Goal: Information Seeking & Learning: Learn about a topic

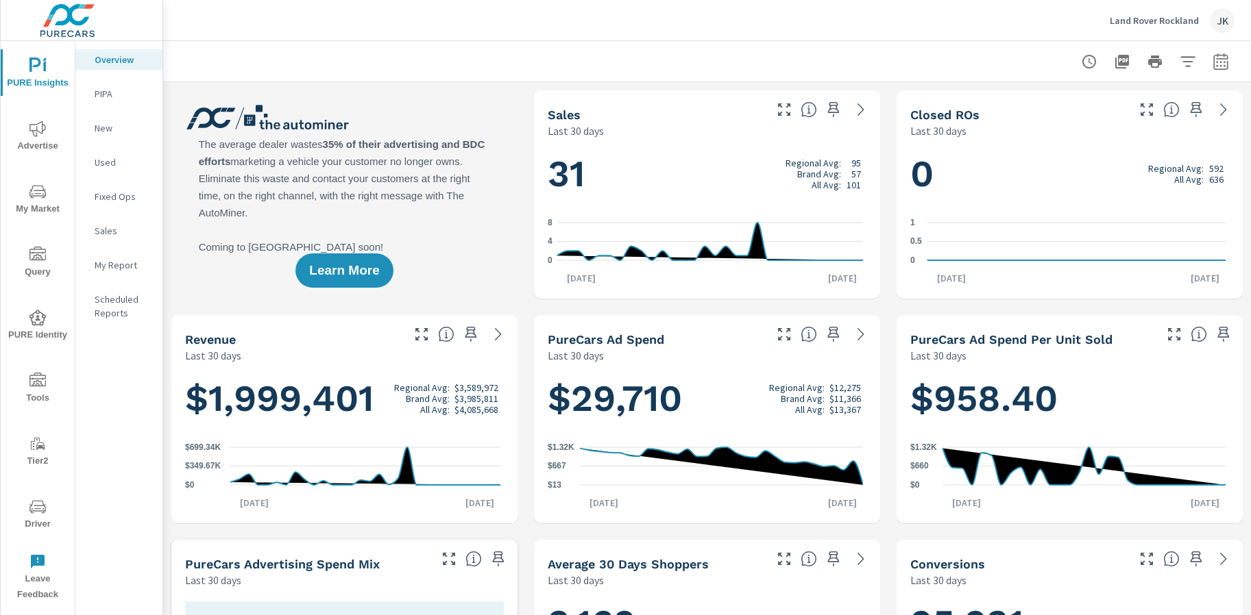
click at [1191, 57] on div at bounding box center [1154, 61] width 159 height 27
click at [1212, 60] on icon "button" at bounding box center [1220, 61] width 16 height 16
select select "Last 30 days"
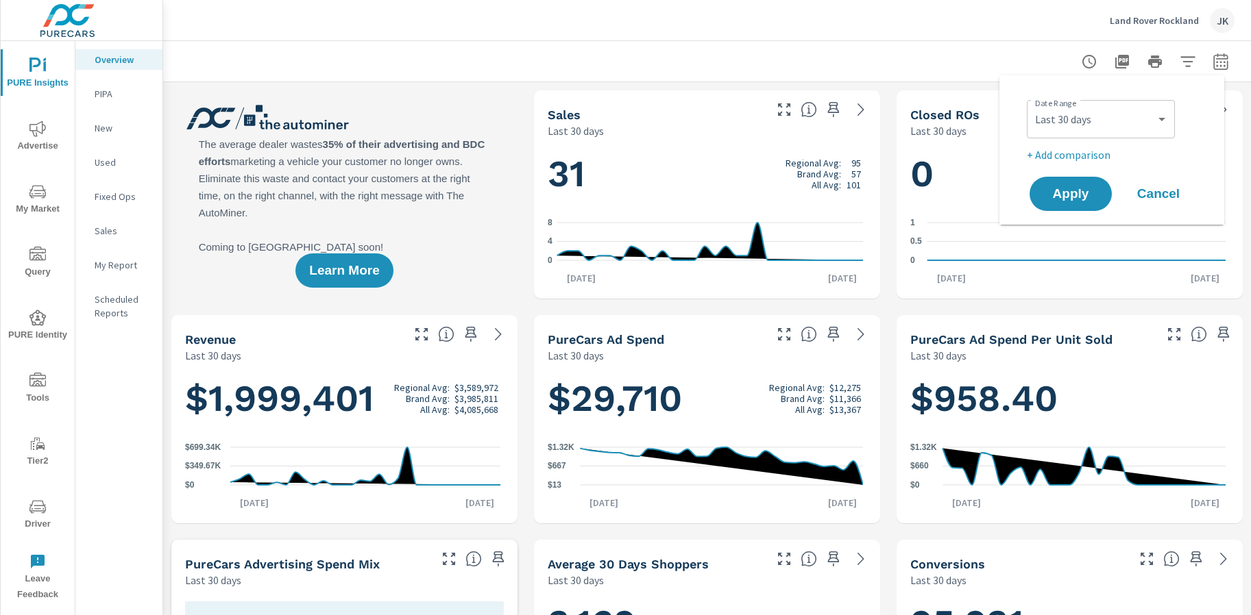
click at [1081, 152] on p "+ Add comparison" at bounding box center [1114, 155] width 175 height 16
select select "Previous period"
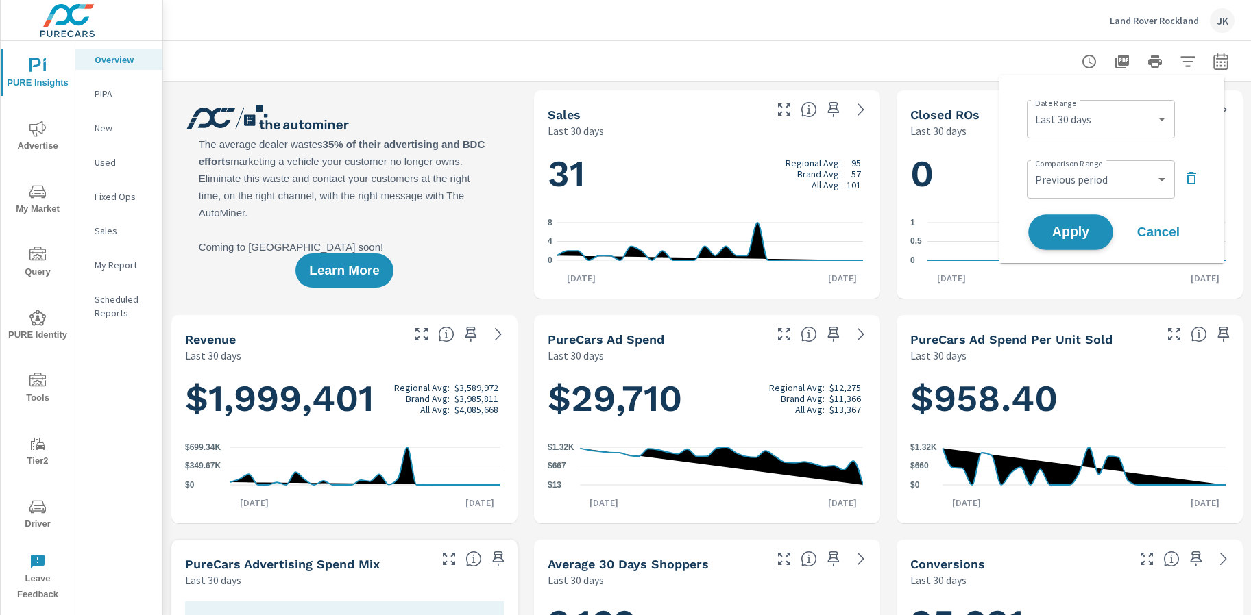
scroll to position [1, 0]
click at [1075, 228] on span "Apply" at bounding box center [1070, 232] width 56 height 13
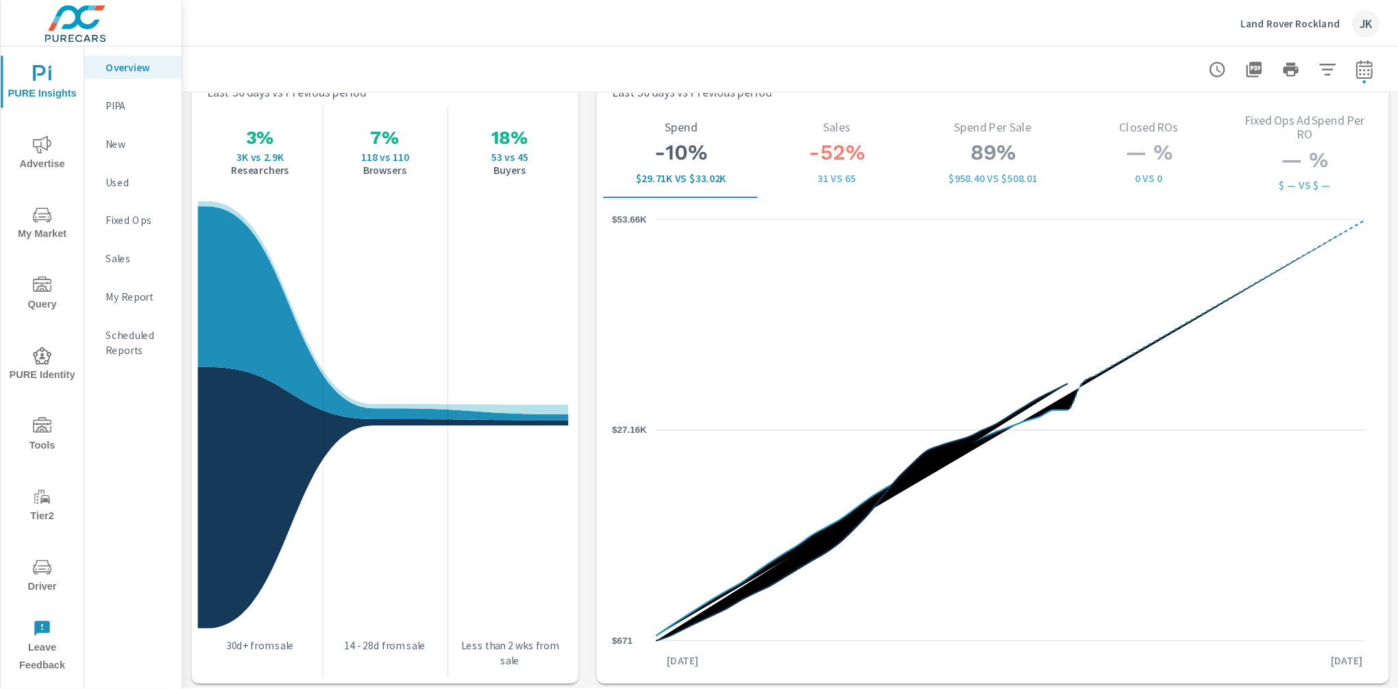
scroll to position [1781, 0]
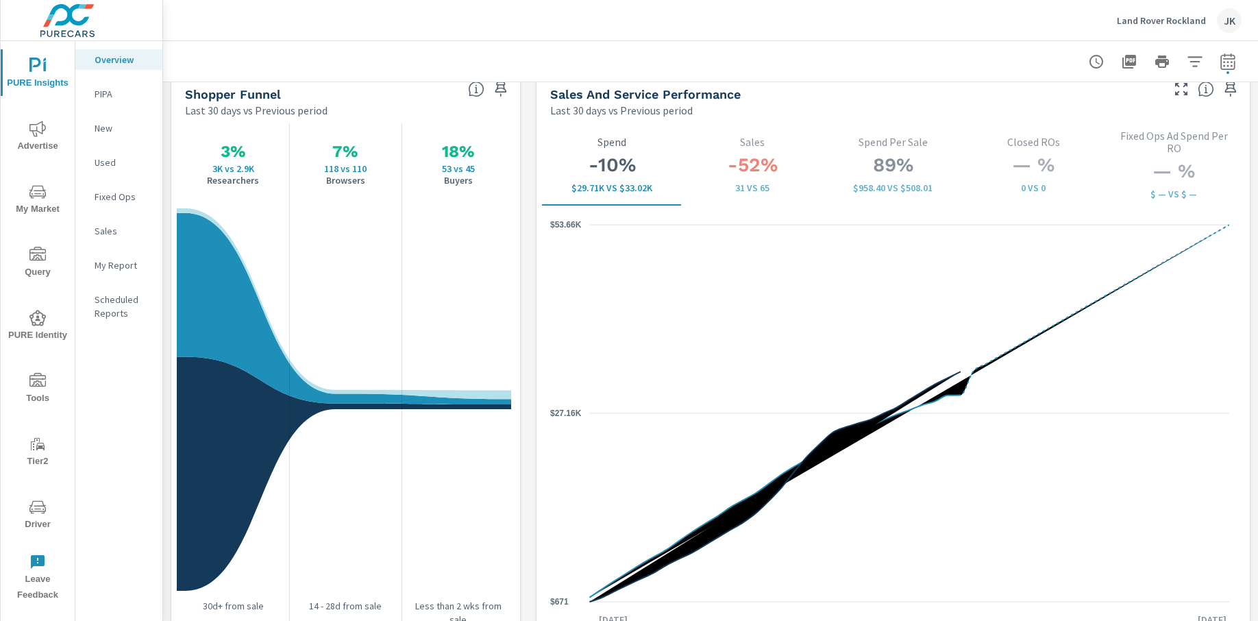
drag, startPoint x: 520, startPoint y: 146, endPoint x: 521, endPoint y: 139, distance: 6.9
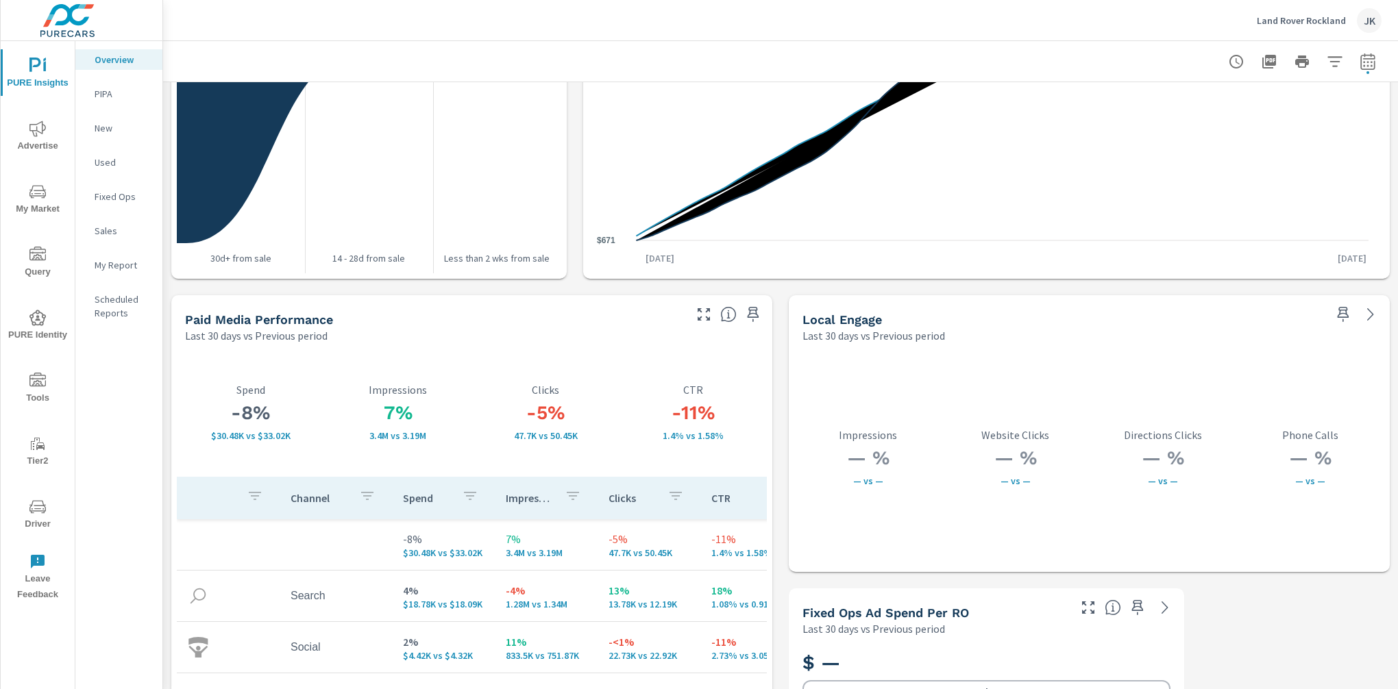
scroll to position [2229, 0]
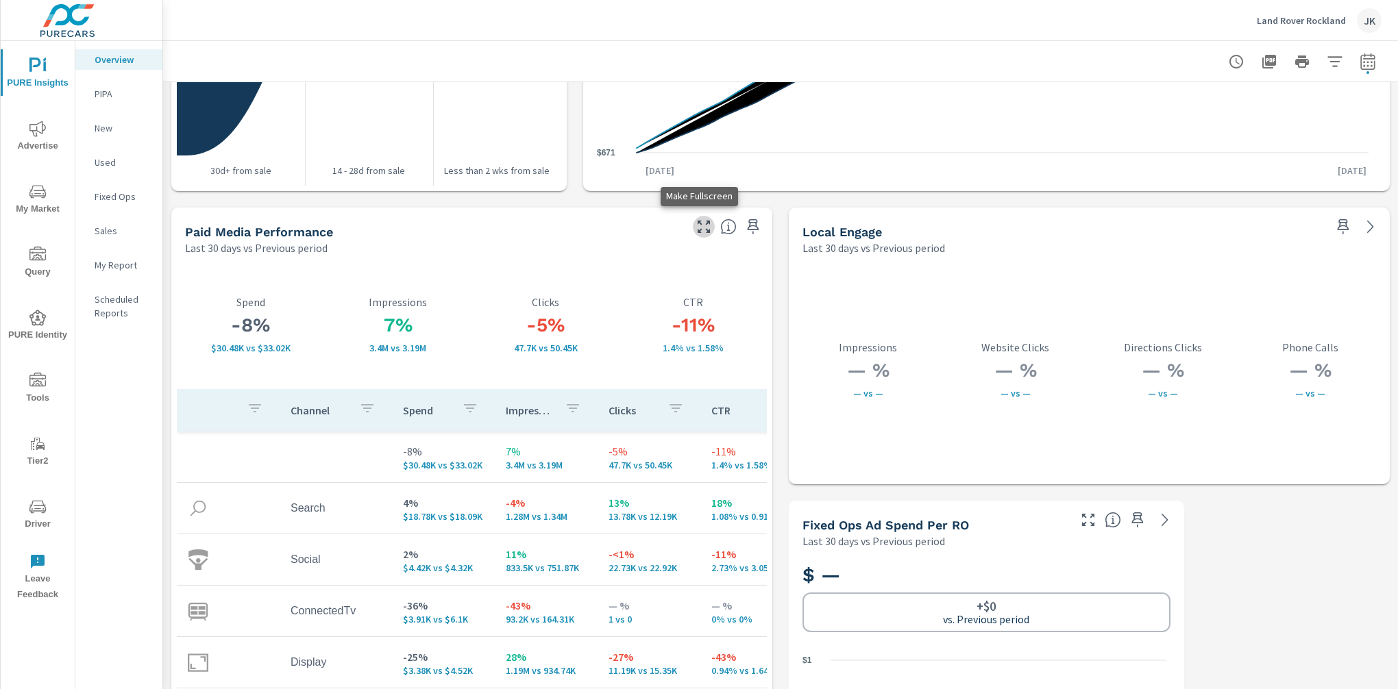
click at [693, 222] on button "button" at bounding box center [704, 227] width 22 height 22
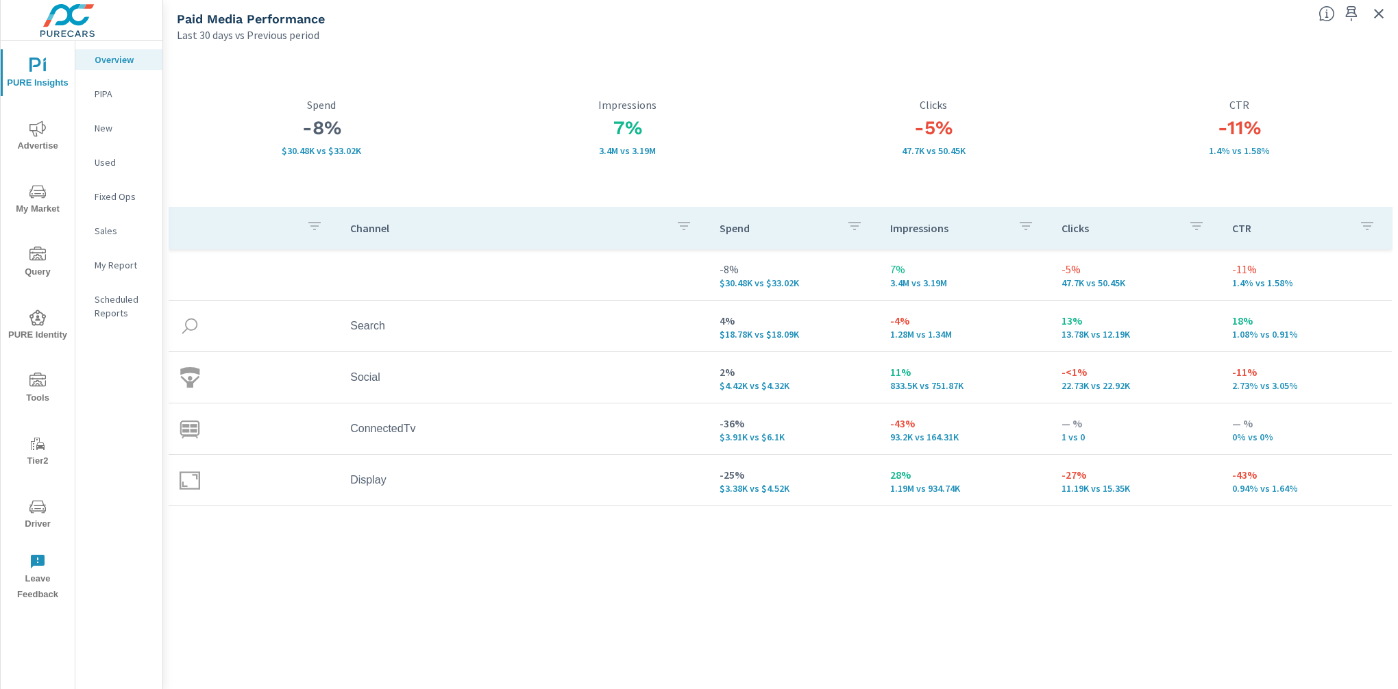
click at [807, 615] on div "Channel Spend Impressions Clicks CTR -8% $30.48K vs $33.02K 7% 3.4M vs 3.19M -5…" at bounding box center [781, 435] width 1224 height 456
click at [40, 204] on span "My Market" at bounding box center [38, 201] width 66 height 34
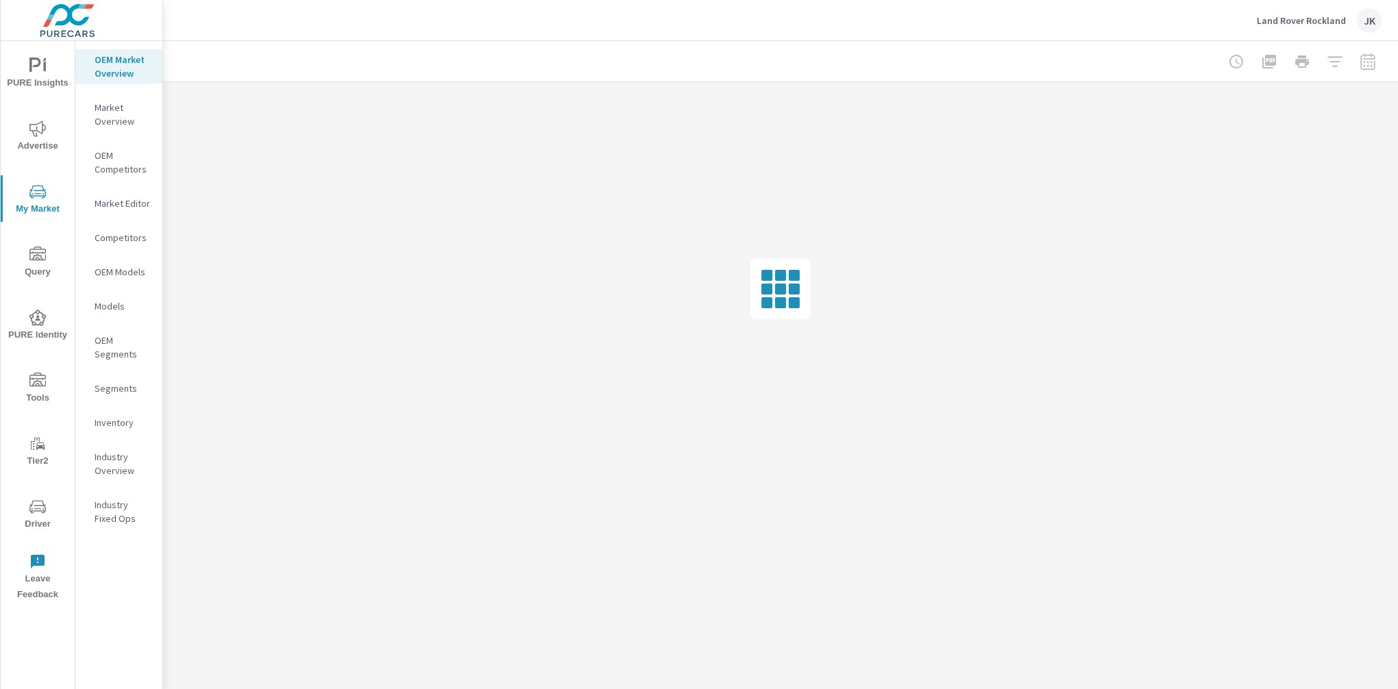
click at [127, 432] on div "Inventory" at bounding box center [118, 423] width 87 height 21
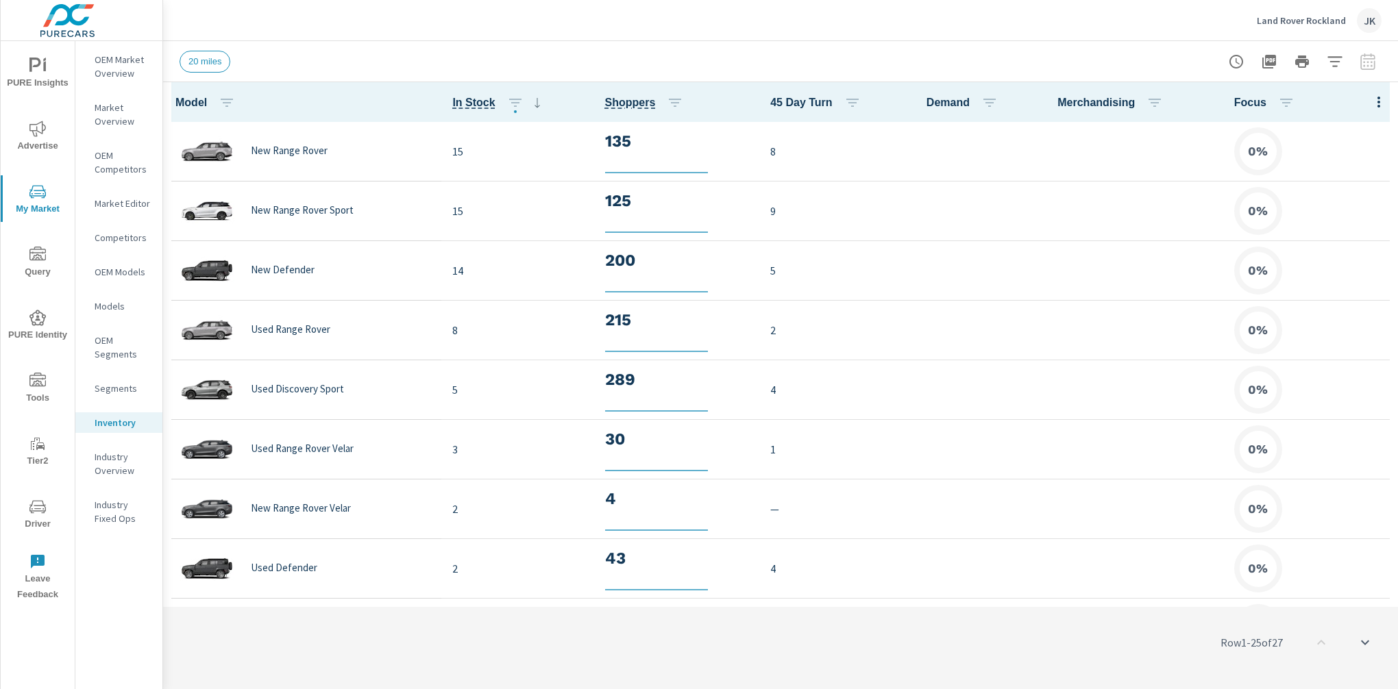
scroll to position [1, 0]
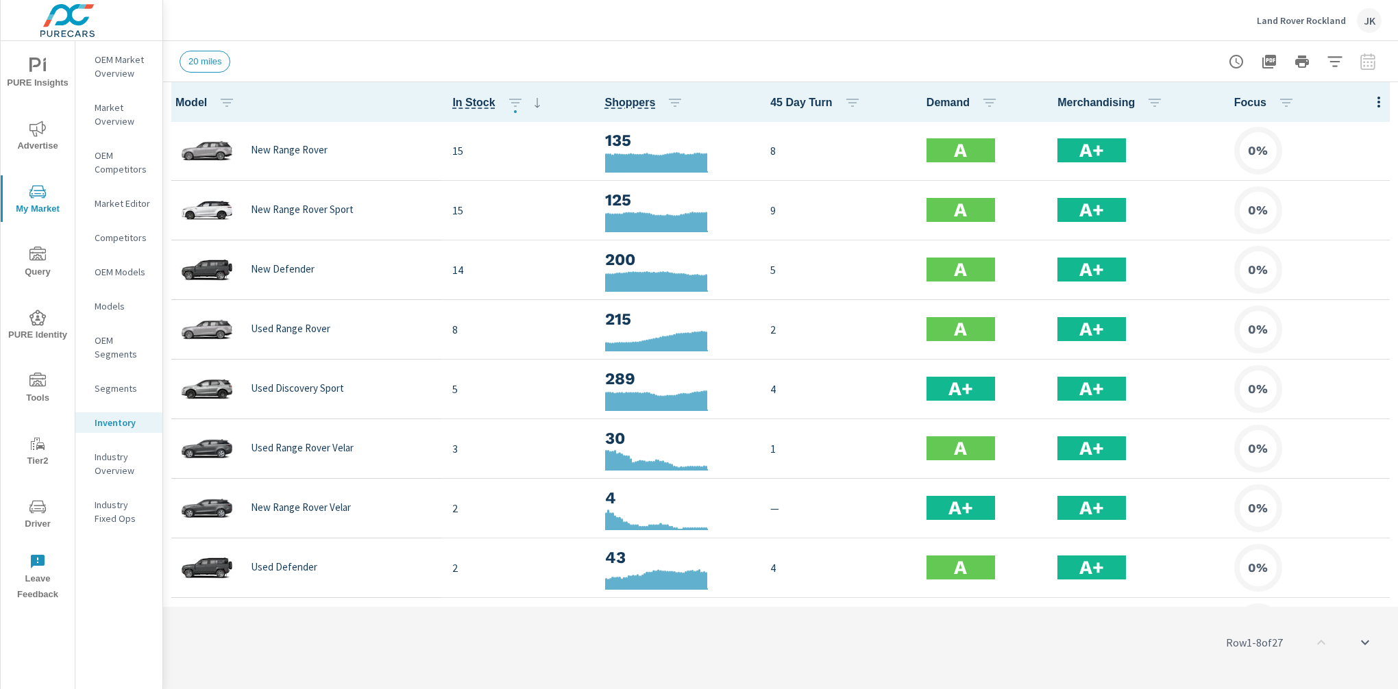
click at [1234, 97] on icon "button" at bounding box center [1379, 102] width 16 height 16
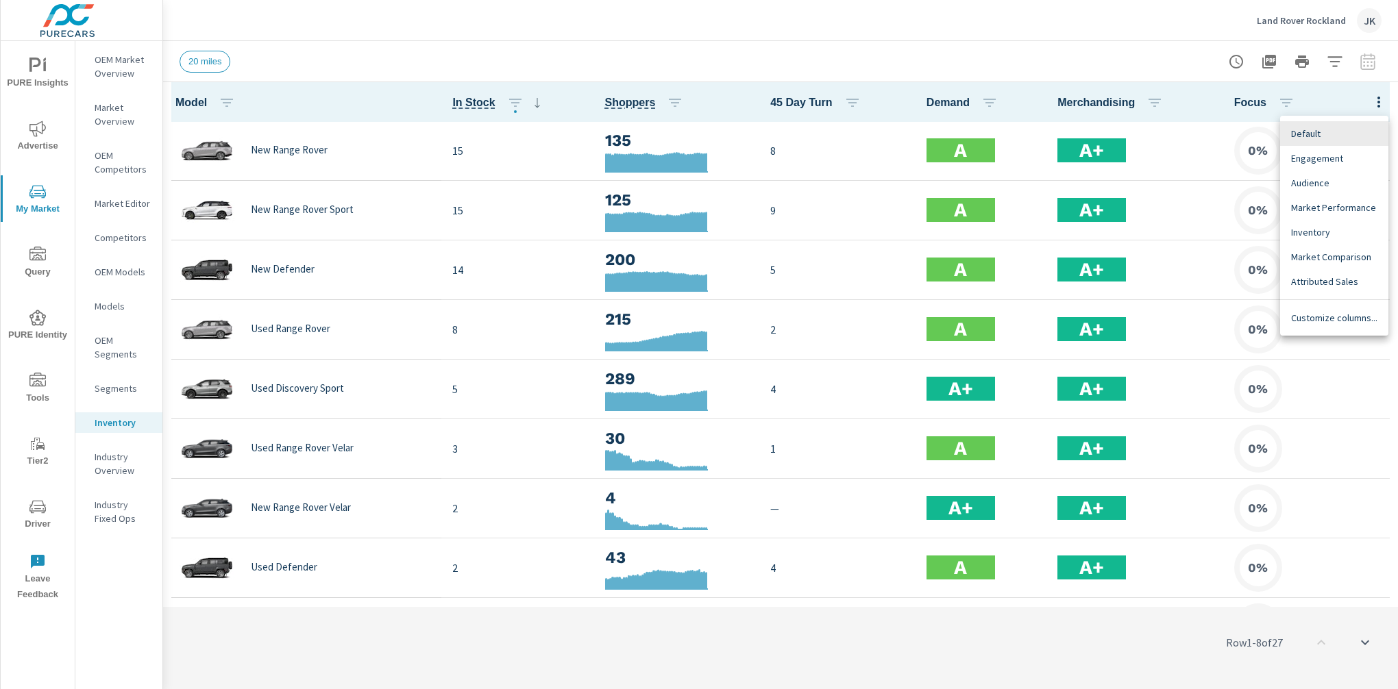
click at [1234, 323] on span "Customize columns..." at bounding box center [1334, 318] width 86 height 14
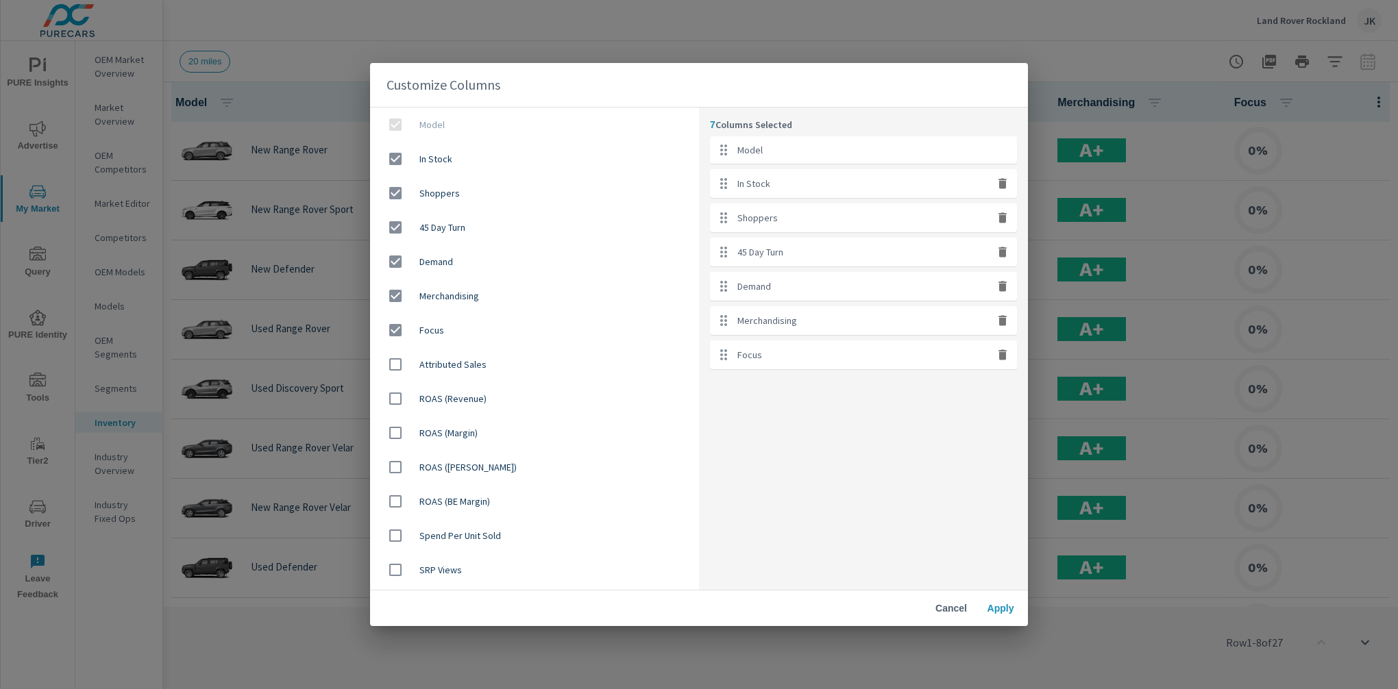
click at [388, 191] on input "checkbox" at bounding box center [395, 193] width 29 height 29
checkbox input "false"
drag, startPoint x: 840, startPoint y: 256, endPoint x: 843, endPoint y: 210, distance: 45.3
click at [843, 210] on ul "Model In Stock 45 Day Turn Demand Merchandising Focus" at bounding box center [863, 235] width 307 height 199
click at [1004, 289] on icon "button" at bounding box center [1003, 286] width 8 height 10
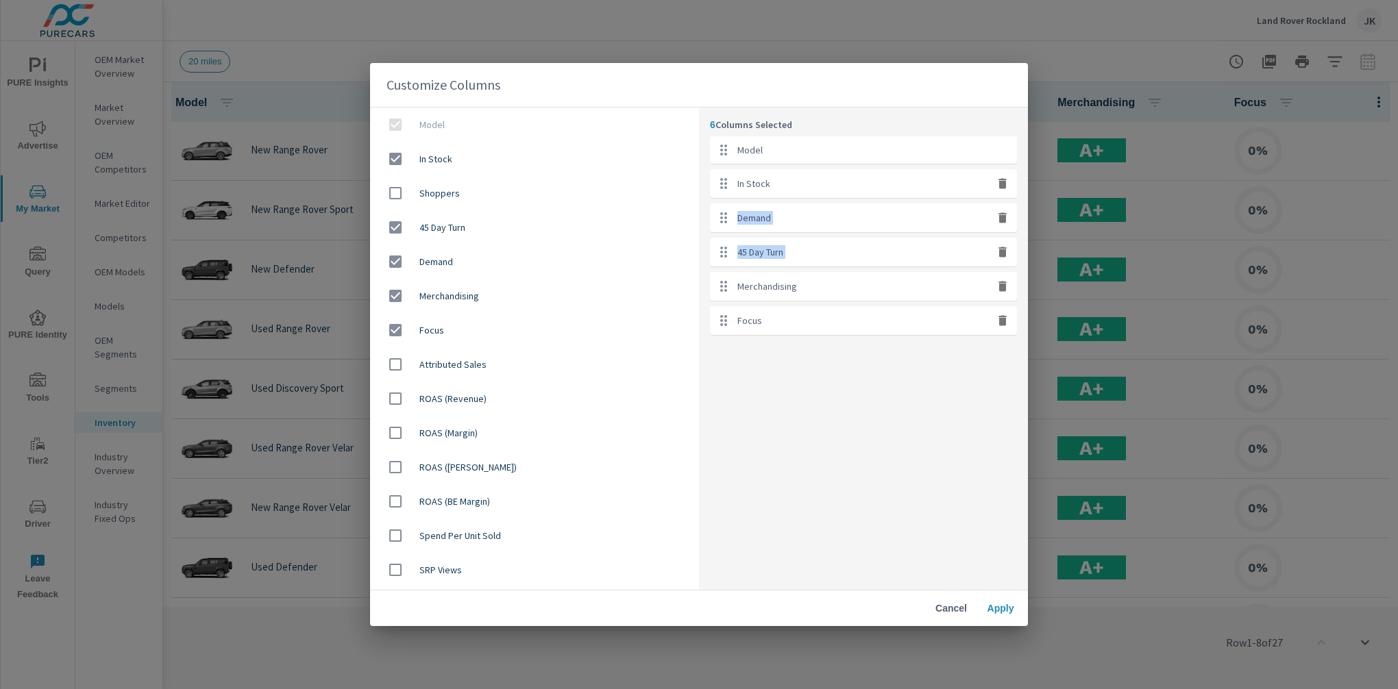
checkbox input "false"
click at [1004, 289] on icon "button" at bounding box center [1003, 286] width 8 height 10
checkbox input "false"
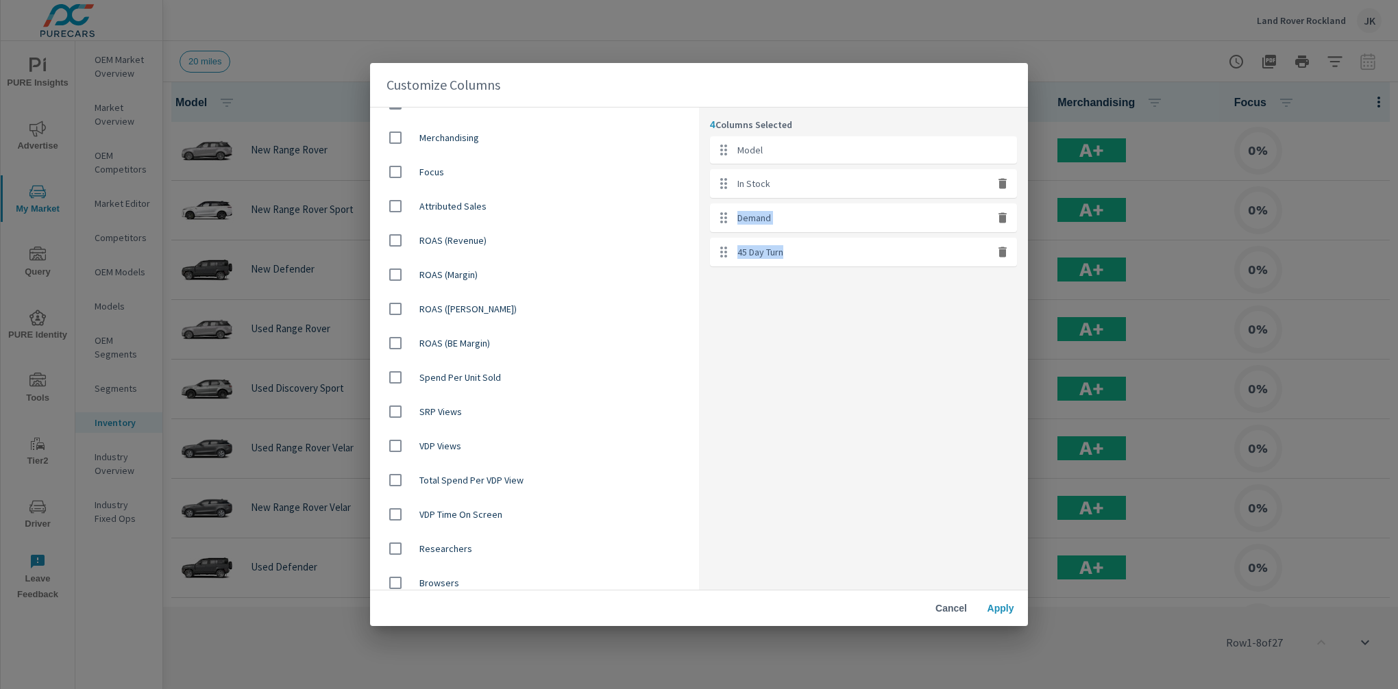
scroll to position [228, 0]
click at [391, 474] on input "checkbox" at bounding box center [395, 479] width 29 height 29
checkbox input "true"
click at [393, 515] on input "checkbox" at bounding box center [395, 514] width 29 height 29
checkbox input "true"
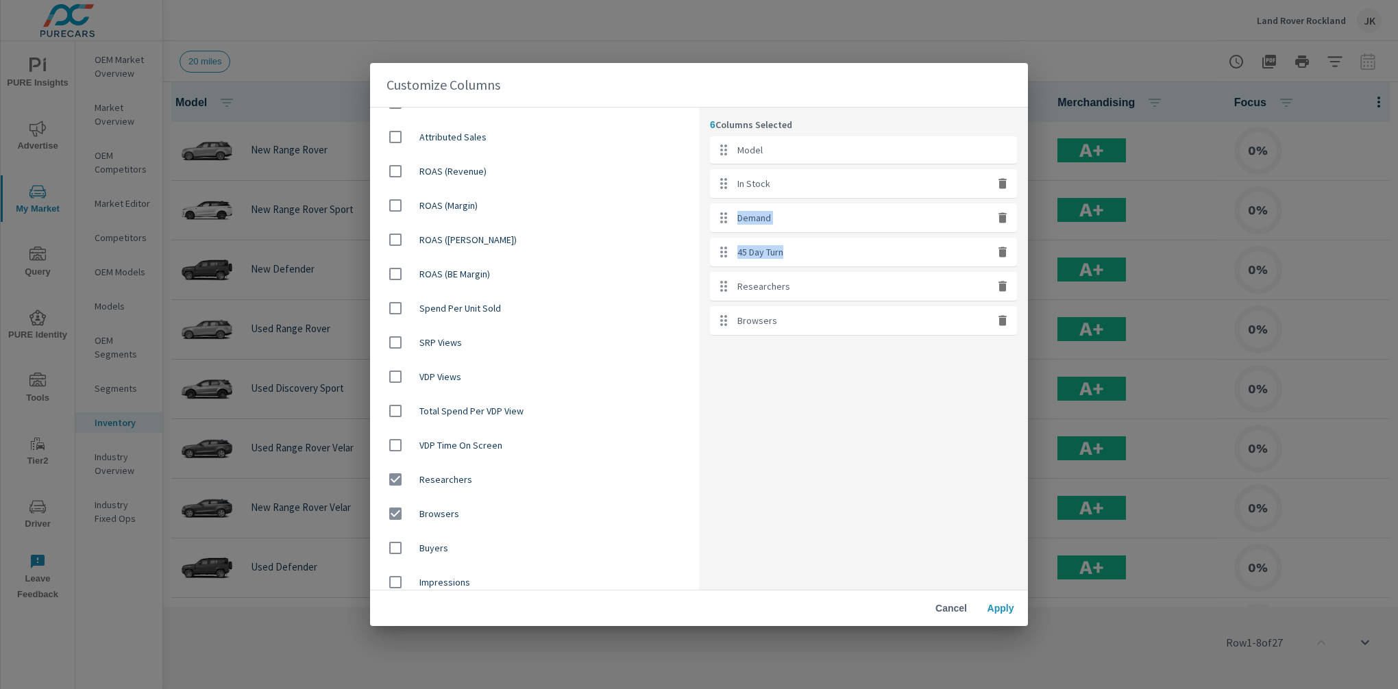
click at [393, 545] on input "checkbox" at bounding box center [395, 548] width 29 height 29
checkbox input "true"
click at [988, 614] on span "Apply" at bounding box center [1000, 608] width 33 height 12
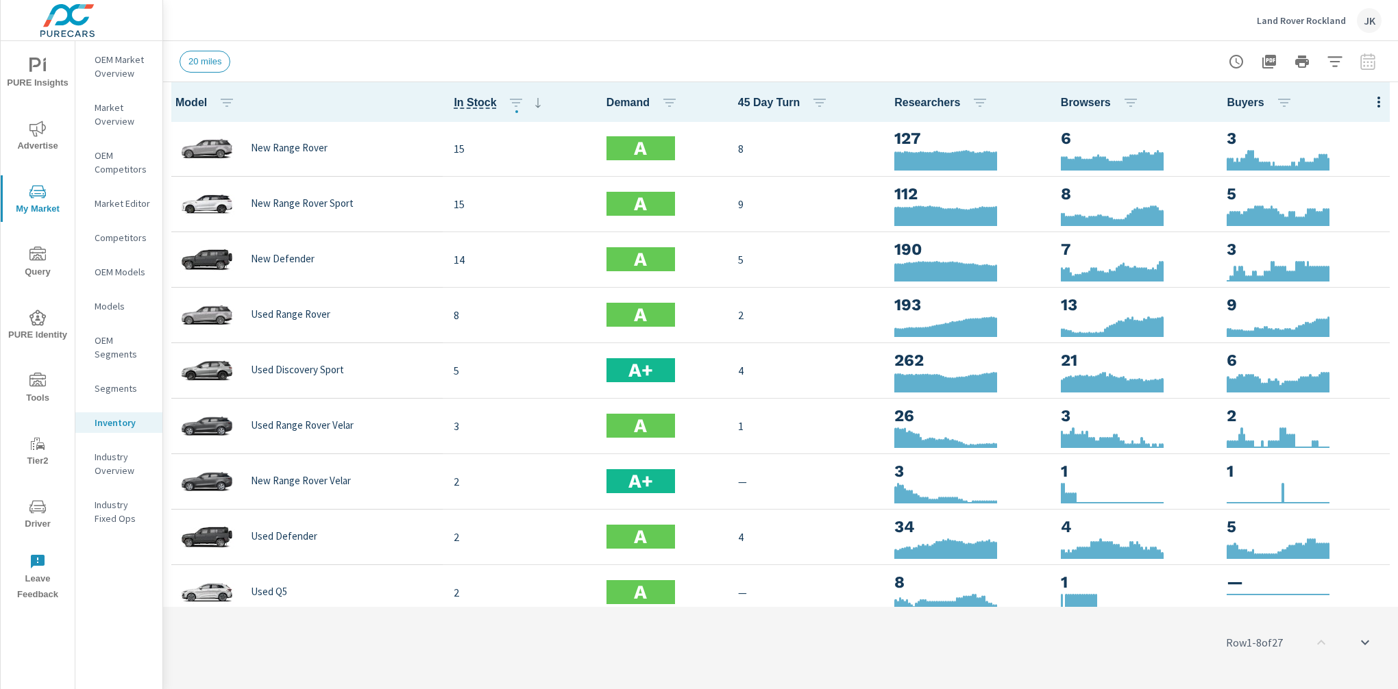
click at [913, 615] on div "Row 1 - 8 of 27" at bounding box center [780, 643] width 1235 height 82
click at [34, 125] on icon "nav menu" at bounding box center [37, 129] width 16 height 16
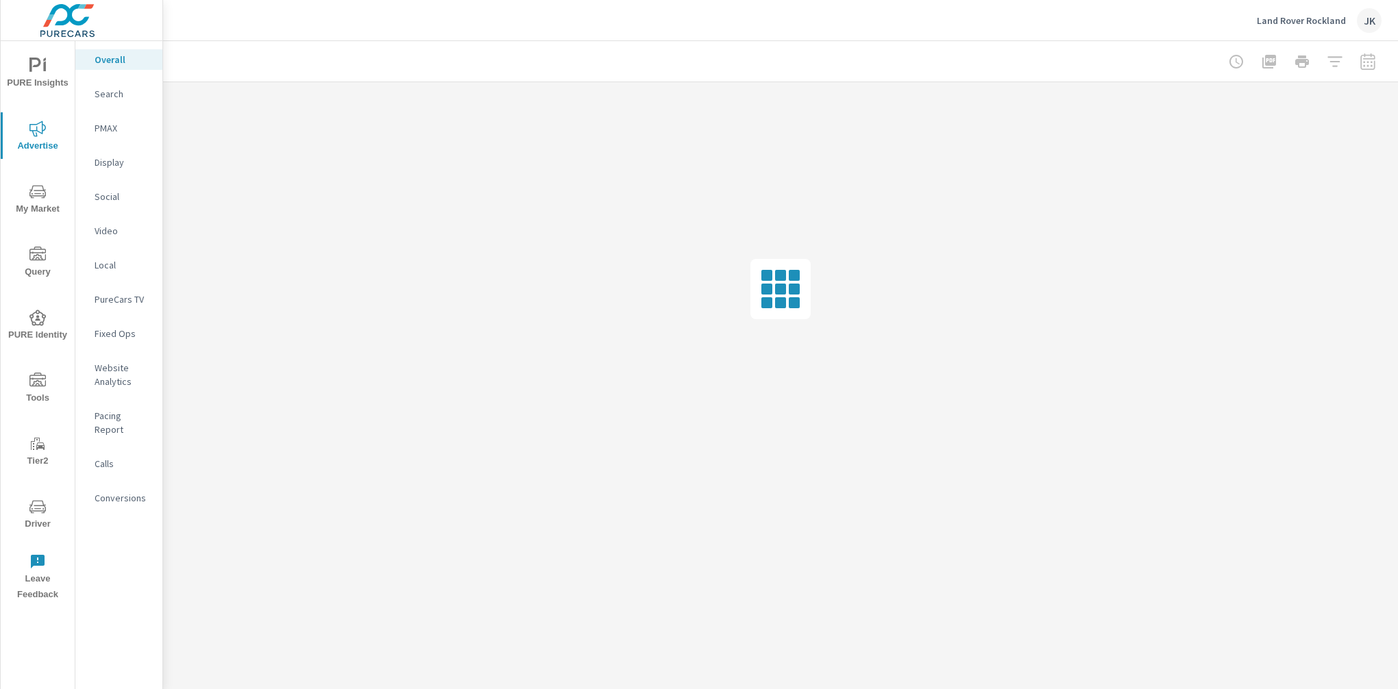
click at [106, 190] on p "Social" at bounding box center [123, 197] width 57 height 14
click at [105, 158] on p "Display" at bounding box center [123, 163] width 57 height 14
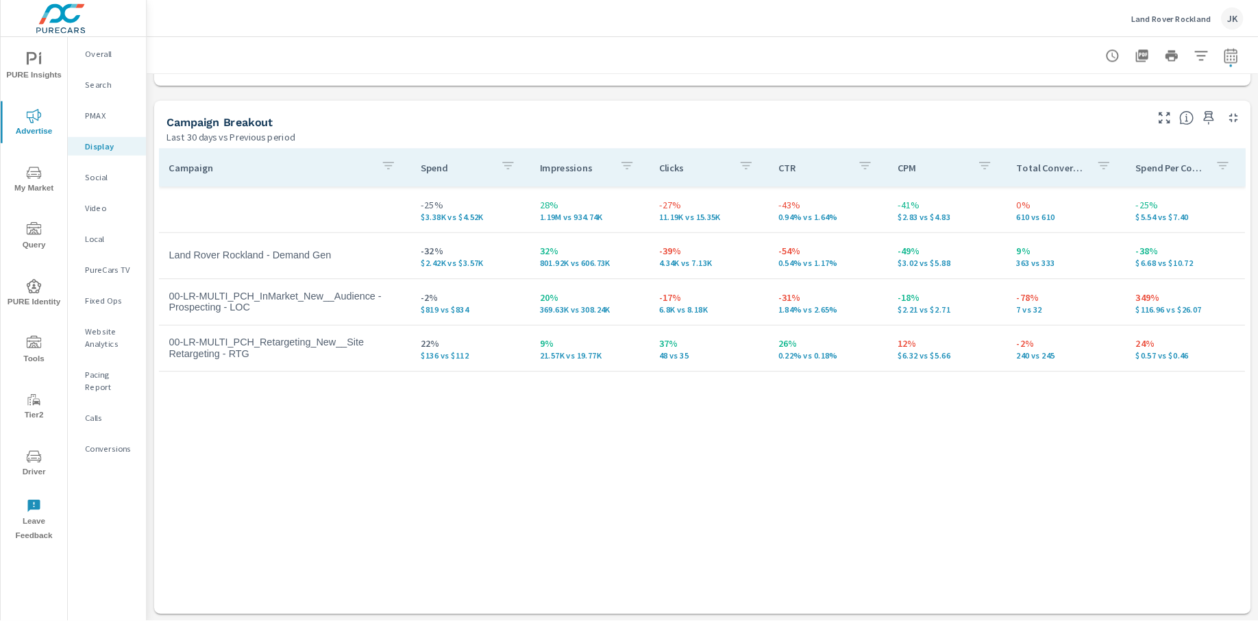
scroll to position [539, 0]
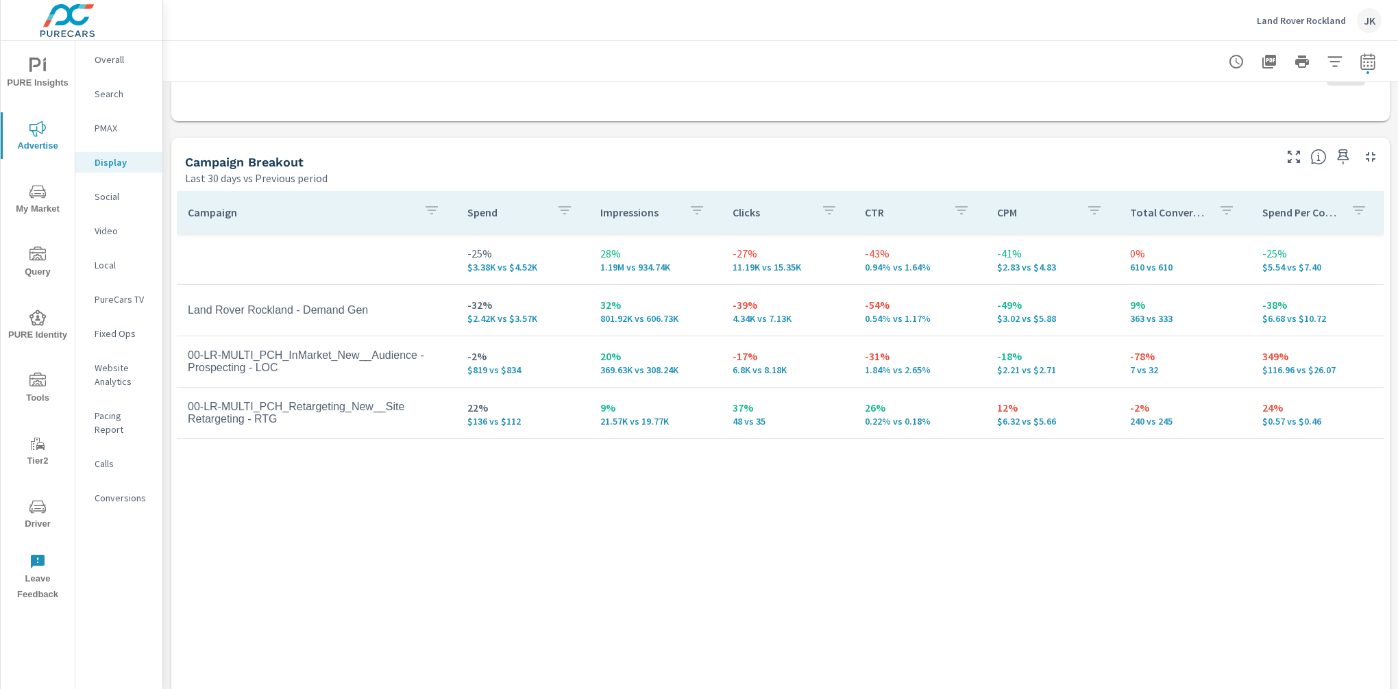
click at [1054, 567] on div "Campaign Spend Impressions Clicks CTR CPM Total Conversions Spend Per Conversio…" at bounding box center [781, 436] width 1208 height 491
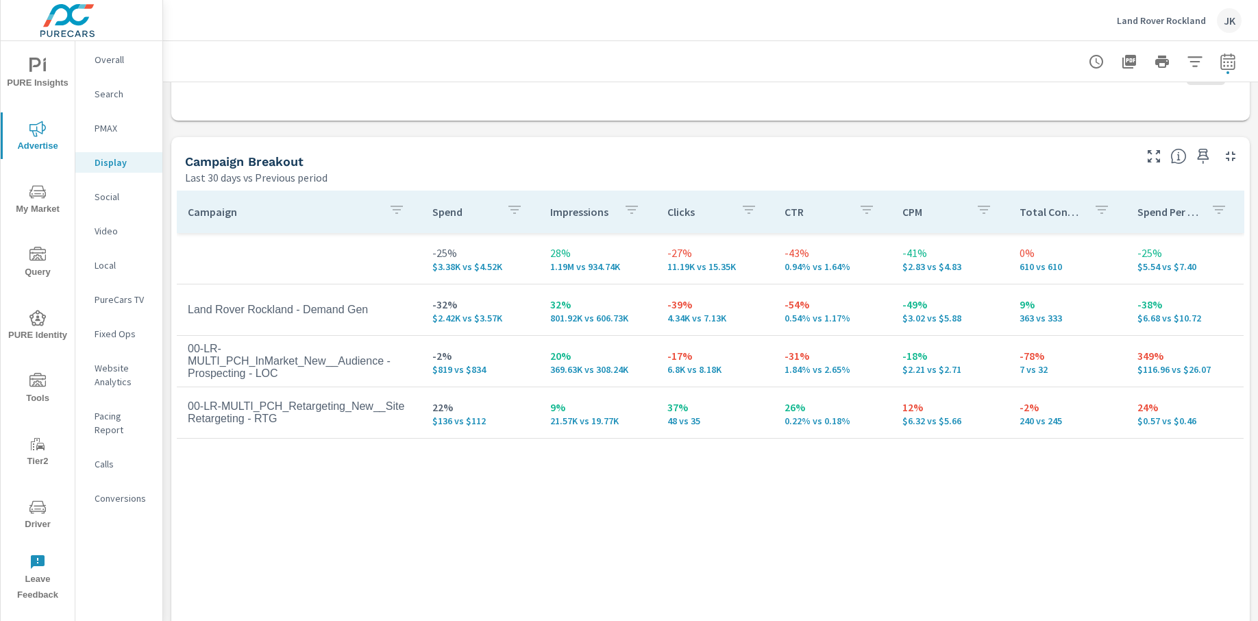
click at [106, 194] on p "Social" at bounding box center [123, 197] width 57 height 14
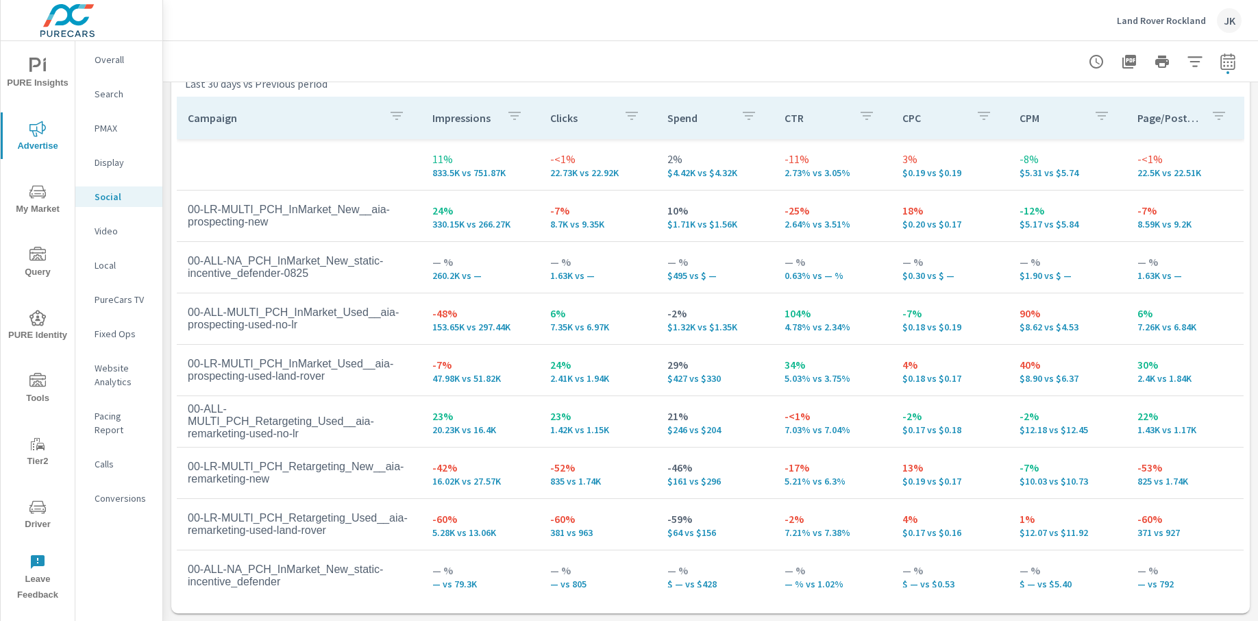
scroll to position [635, 0]
click at [102, 234] on p "Video" at bounding box center [123, 231] width 57 height 14
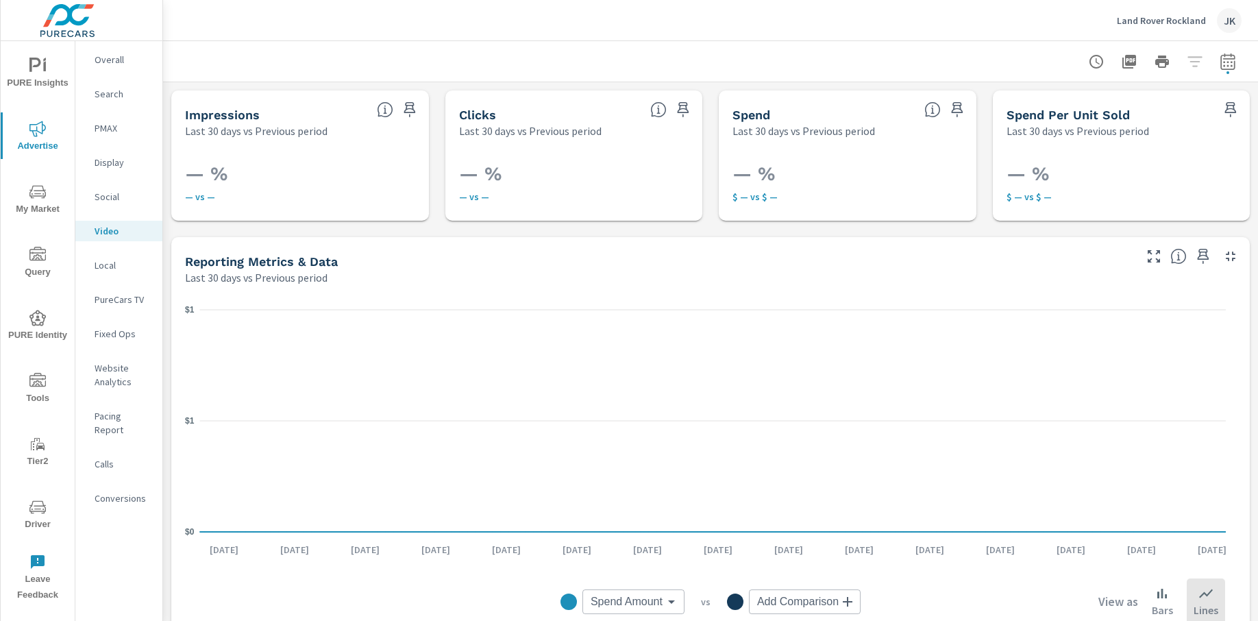
scroll to position [358, 0]
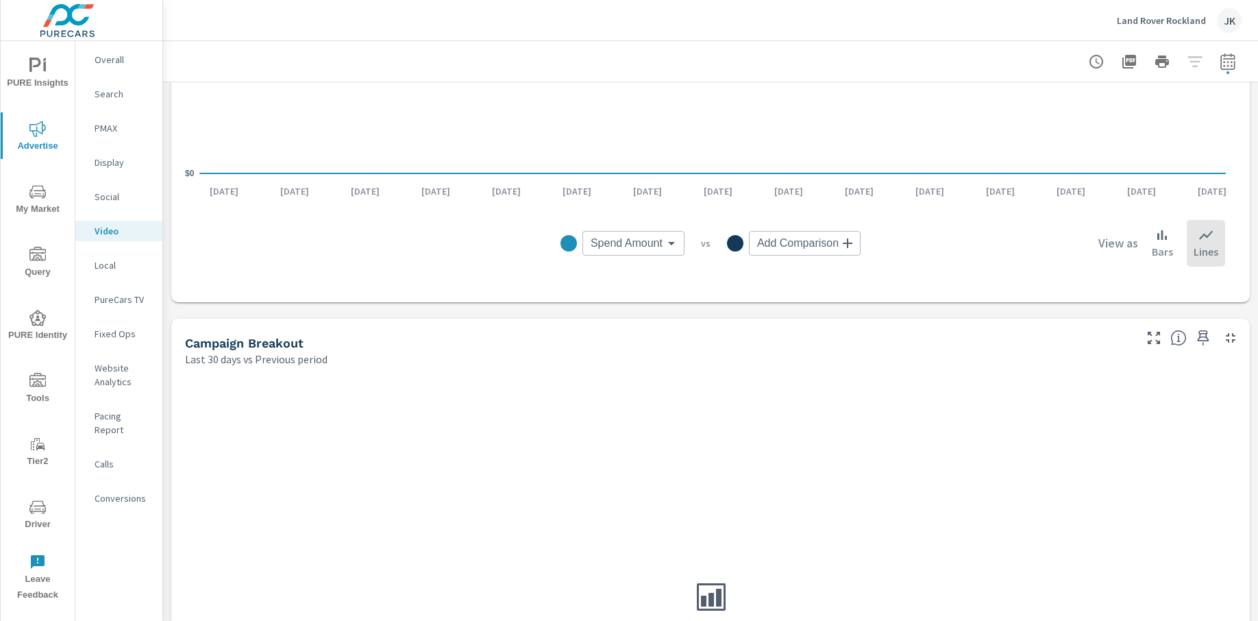
click at [103, 300] on p "PureCars TV" at bounding box center [123, 300] width 57 height 14
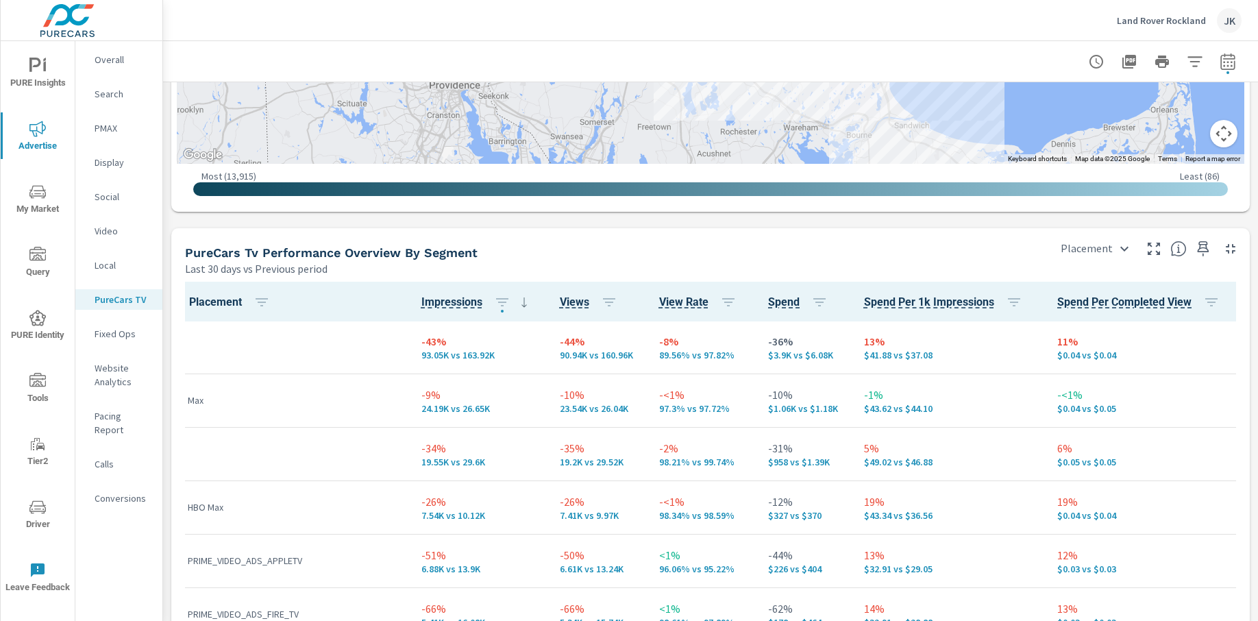
scroll to position [129, 0]
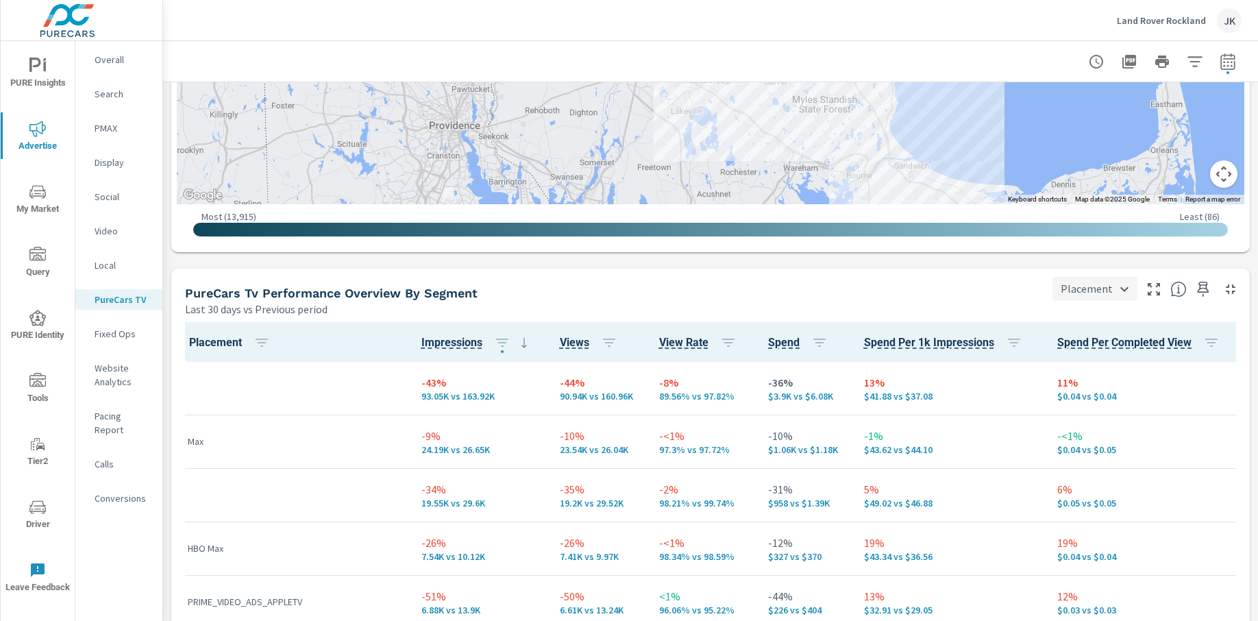
click at [1103, 288] on body "PURE Insights Advertise My Market Query PURE Identity Tools Tier2 Driver Leave …" at bounding box center [629, 310] width 1258 height 621
click at [1087, 369] on li "City" at bounding box center [1087, 362] width 82 height 25
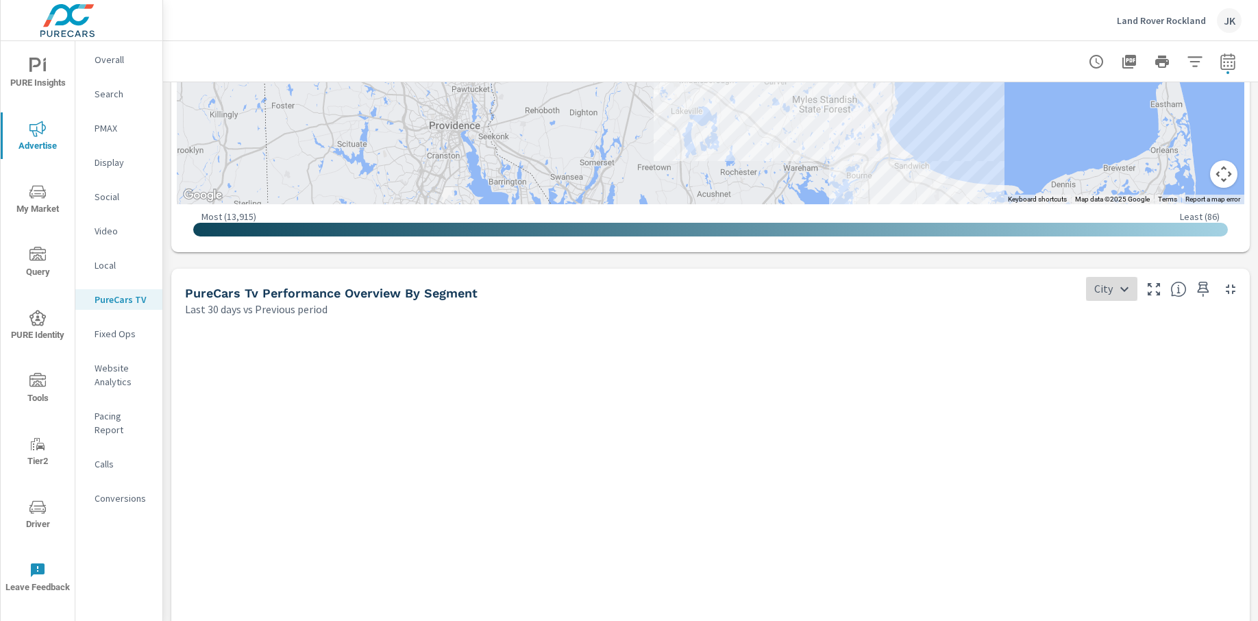
type input "City"
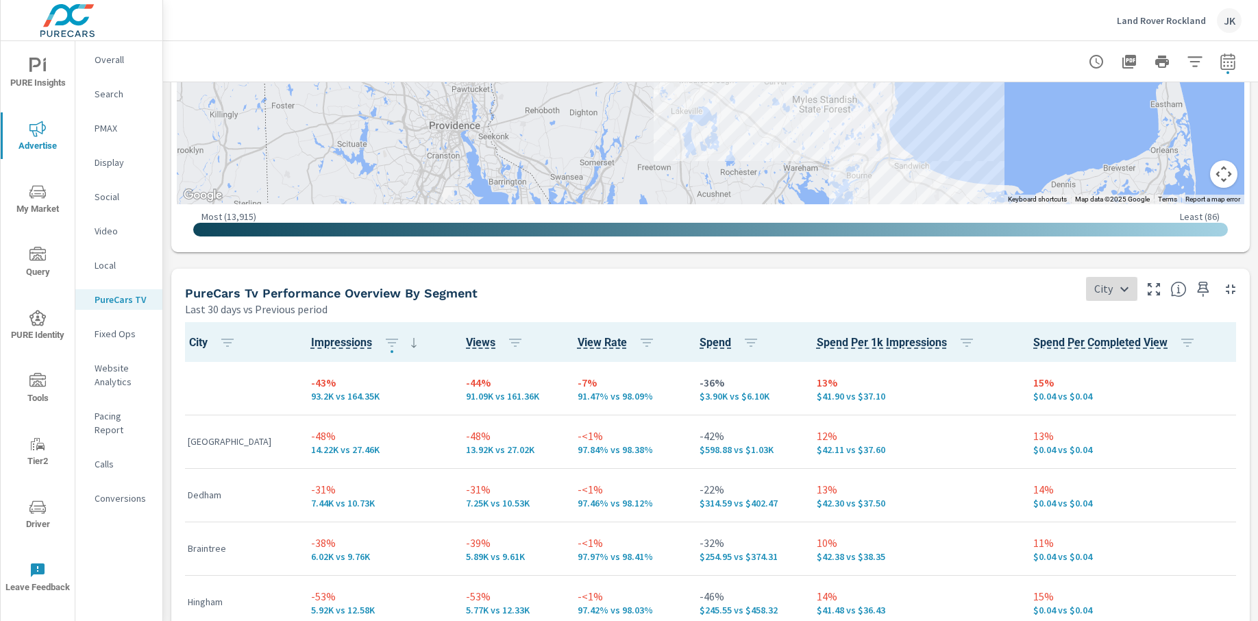
scroll to position [1, 0]
click at [1230, 26] on div "JK" at bounding box center [1229, 20] width 25 height 25
click at [1230, 26] on body "PURE Insights Advertise My Market Query PURE Identity Tools Tier2 Driver Leave …" at bounding box center [629, 310] width 1258 height 621
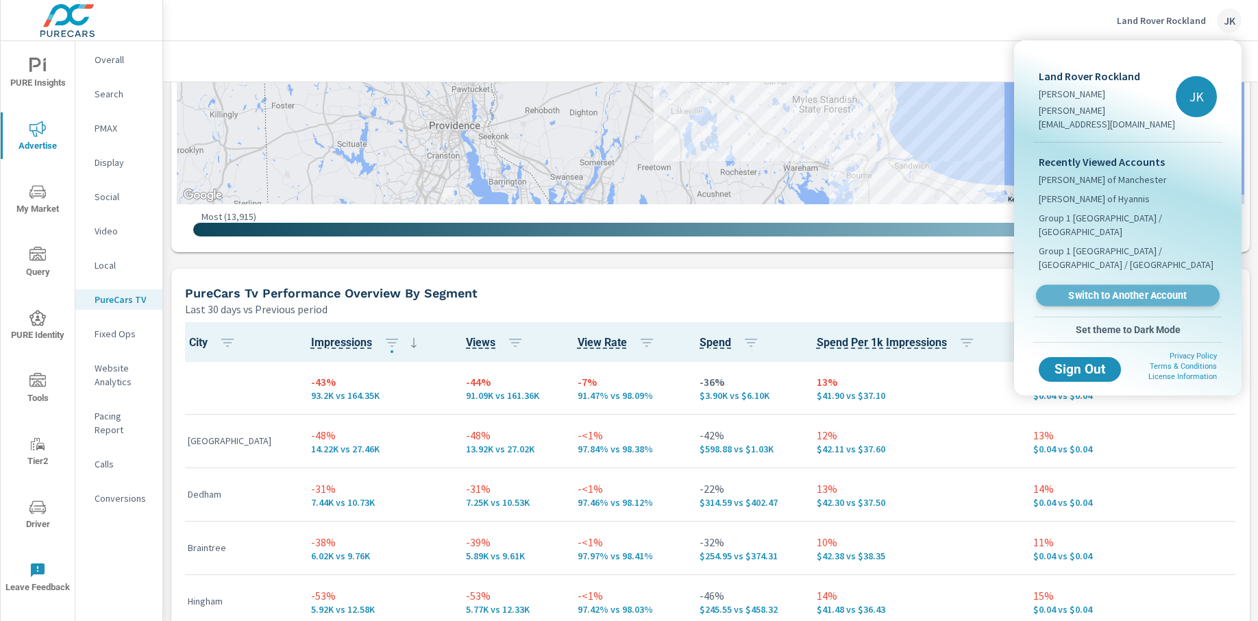
click at [1103, 289] on span "Switch to Another Account" at bounding box center [1128, 295] width 168 height 13
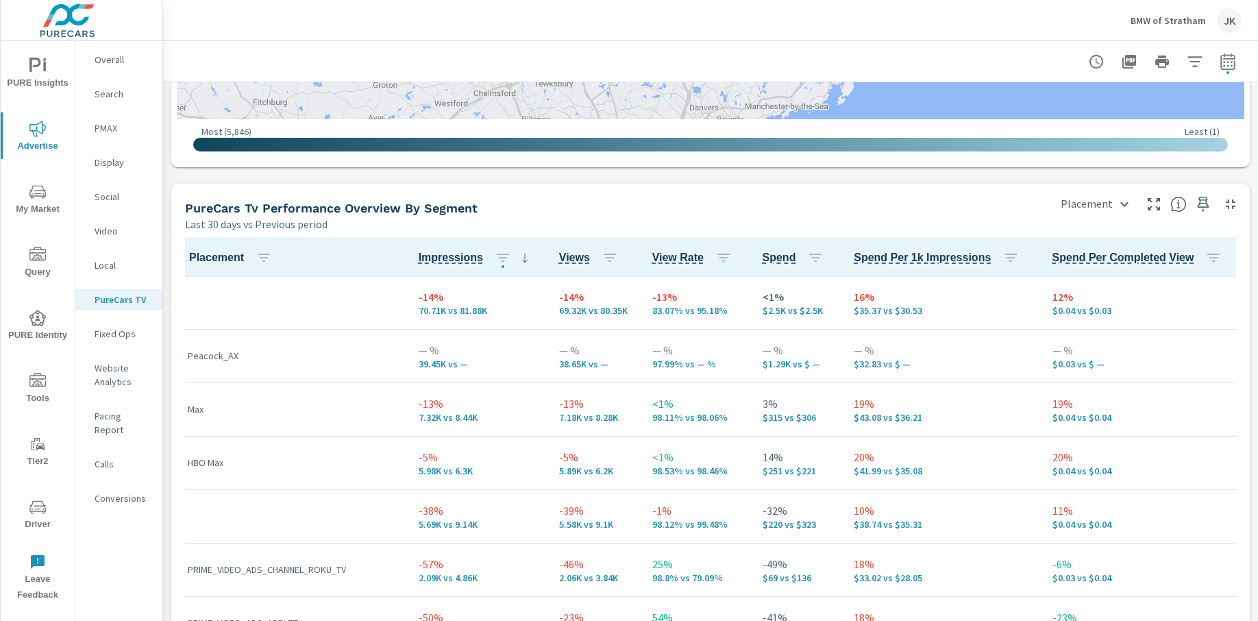
scroll to position [19, 0]
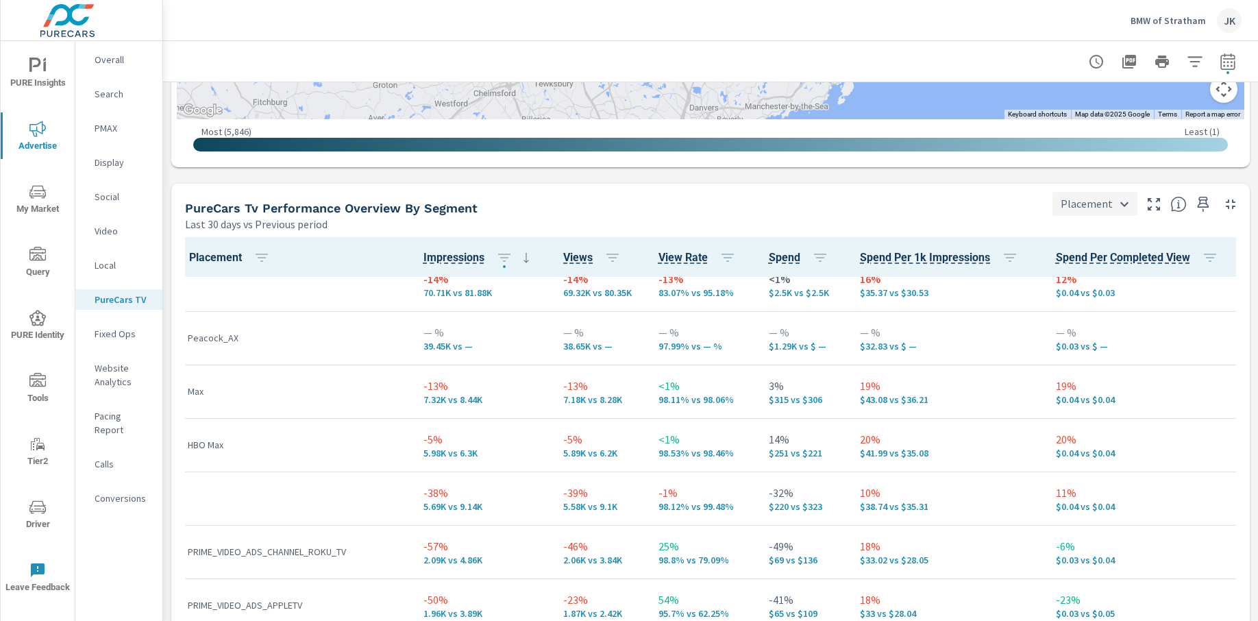
click at [1100, 201] on body "PURE Insights Advertise My Market Query PURE Identity Tools Tier2 Driver Leave …" at bounding box center [629, 310] width 1258 height 621
click at [1077, 273] on li "City" at bounding box center [1087, 277] width 82 height 25
type input "City"
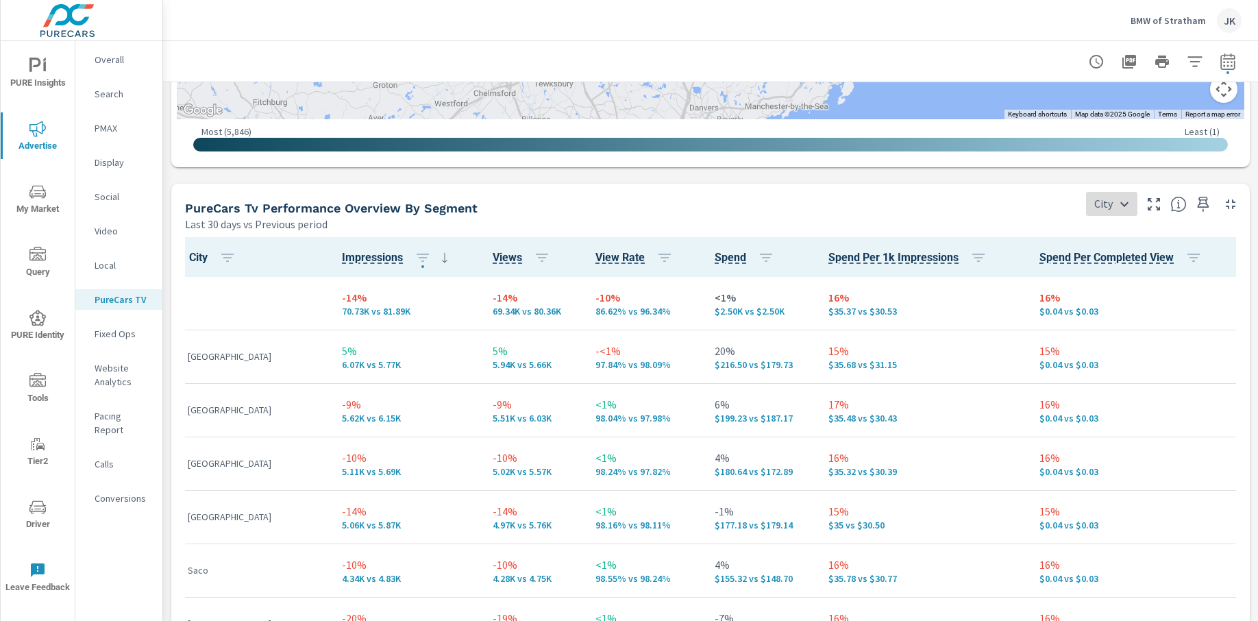
scroll to position [1, 0]
click at [37, 136] on icon "nav menu" at bounding box center [37, 129] width 16 height 16
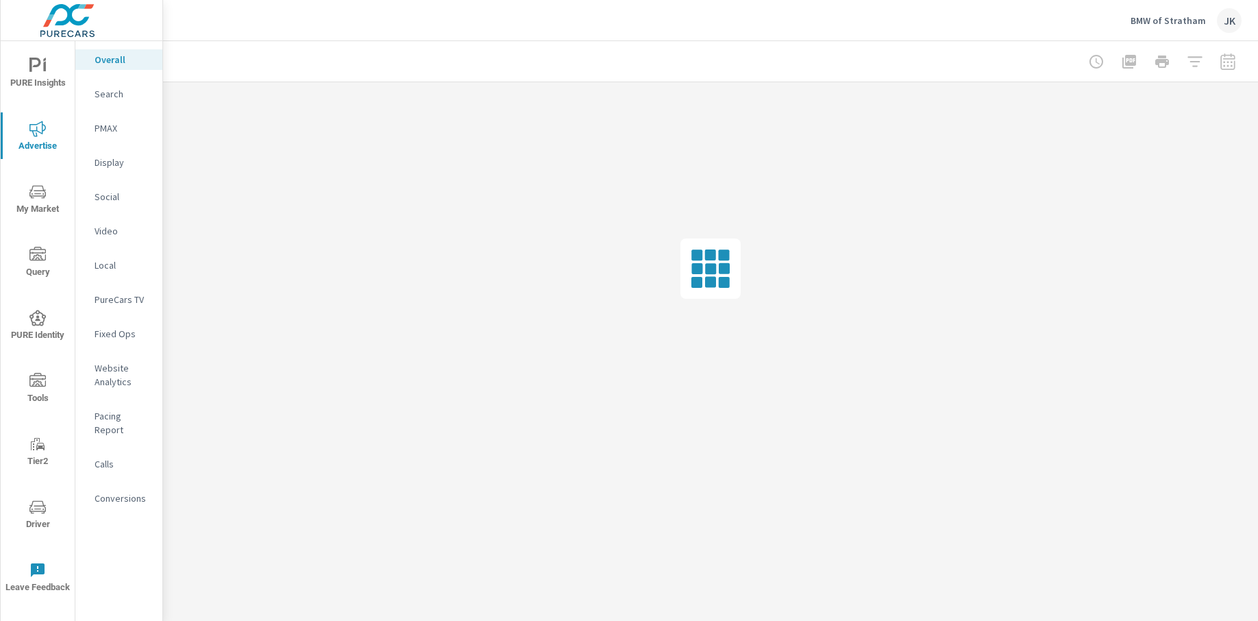
click at [110, 167] on p "Display" at bounding box center [123, 163] width 57 height 14
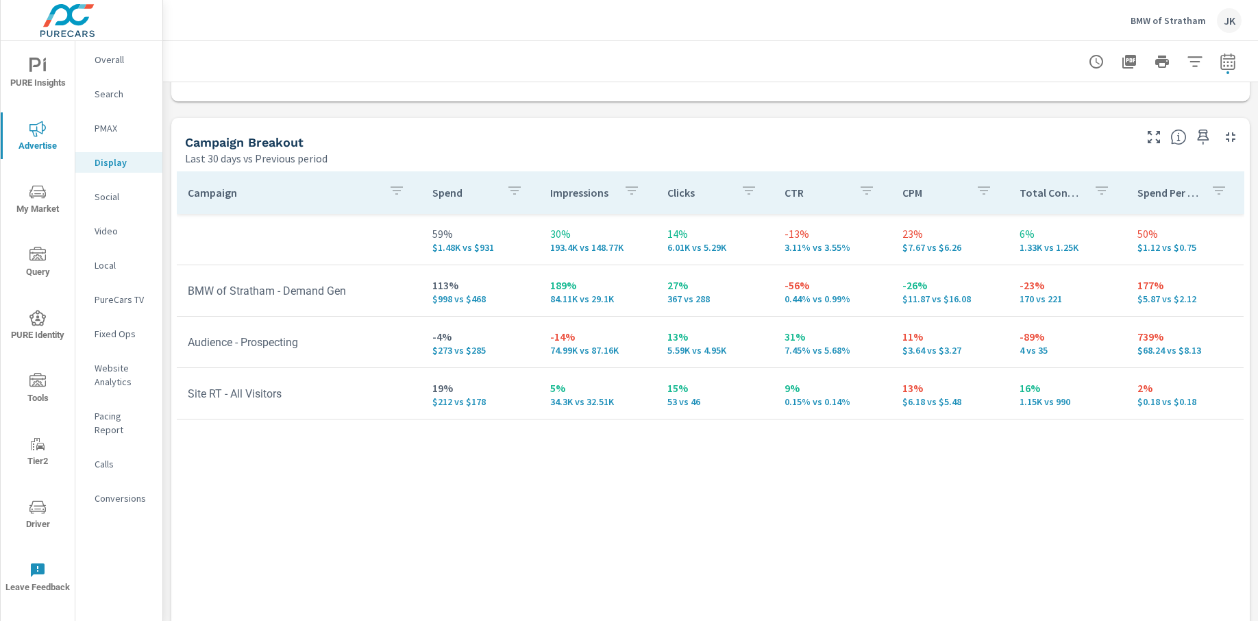
scroll to position [542, 0]
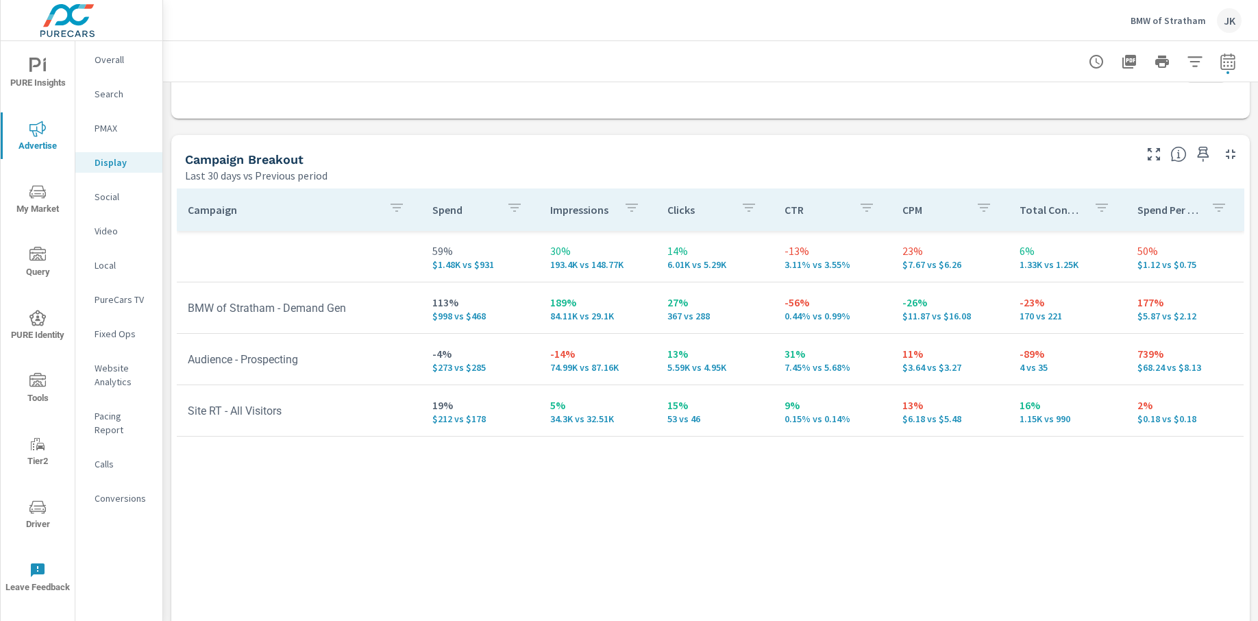
click at [1131, 546] on div "Campaign Spend Impressions Clicks CTR CPM Total Conversions Spend Per Conversio…" at bounding box center [711, 433] width 1068 height 491
click at [118, 195] on p "Social" at bounding box center [123, 197] width 57 height 14
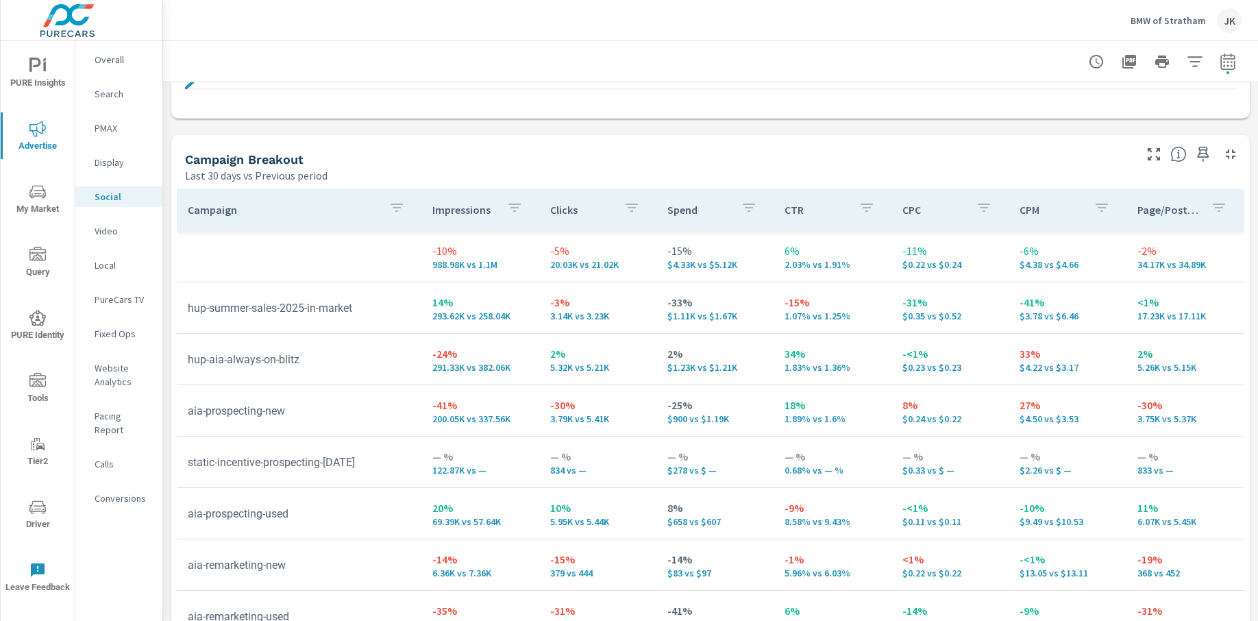
scroll to position [635, 0]
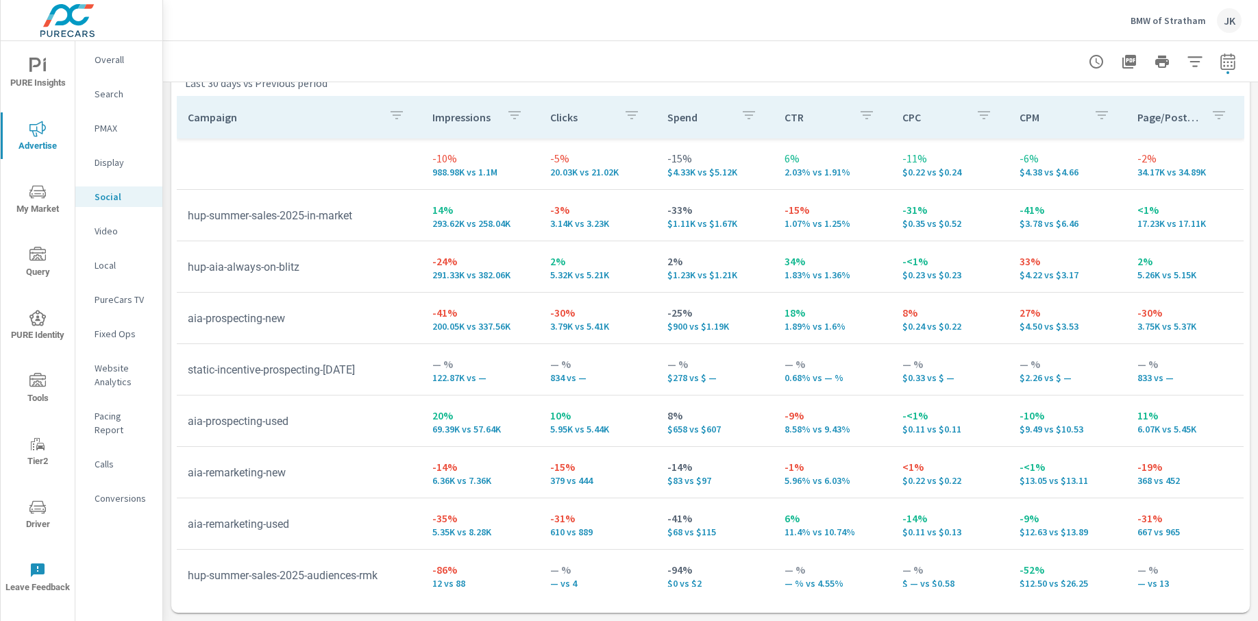
click at [37, 187] on icon "nav menu" at bounding box center [37, 192] width 16 height 16
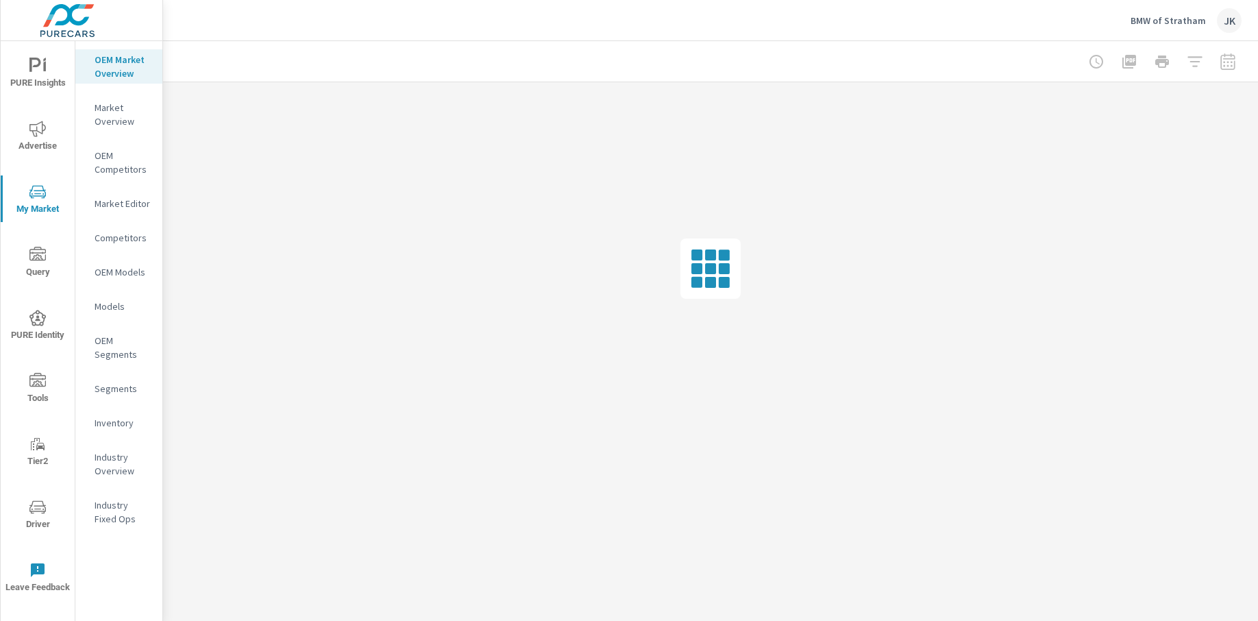
click at [127, 433] on nav "OEM Market Overview Market Overview OEM Competitors Market Editor Competitors O…" at bounding box center [118, 294] width 87 height 507
click at [121, 424] on p "Inventory" at bounding box center [123, 423] width 57 height 14
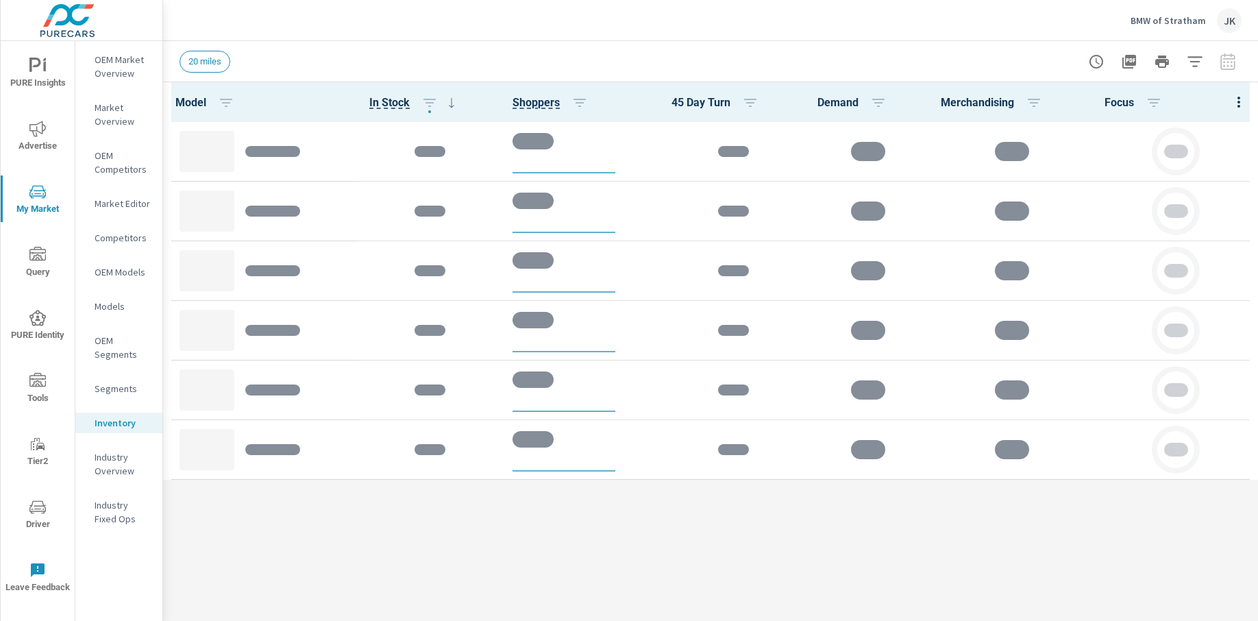
click at [1238, 99] on div at bounding box center [1239, 102] width 38 height 40
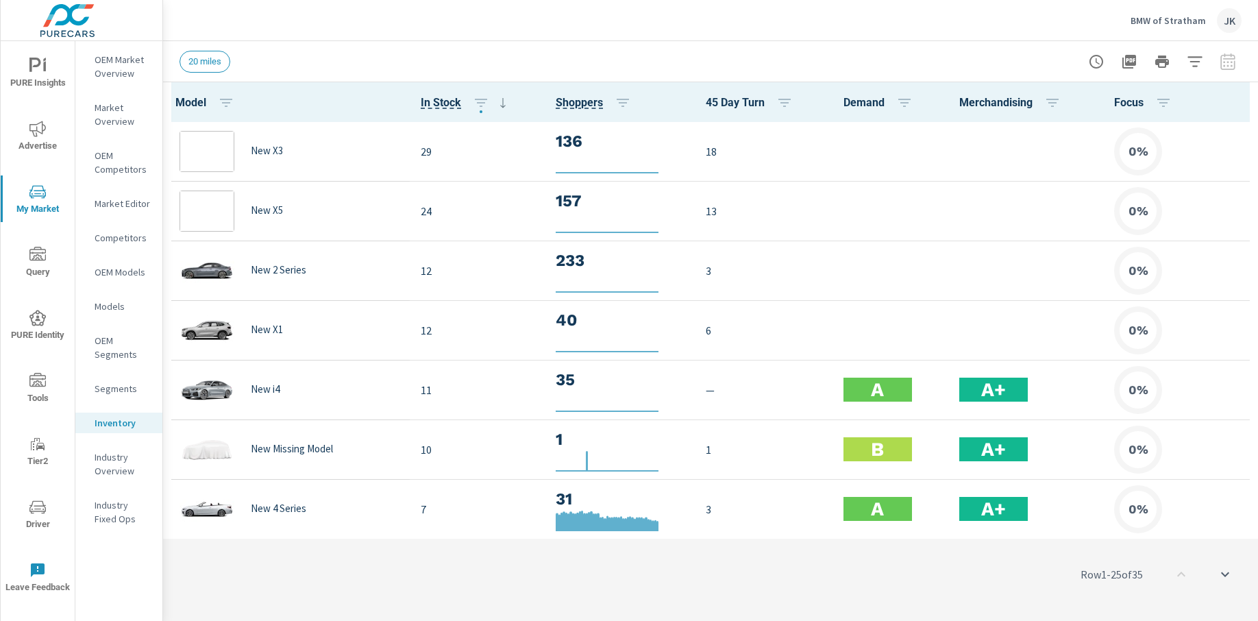
scroll to position [1, 0]
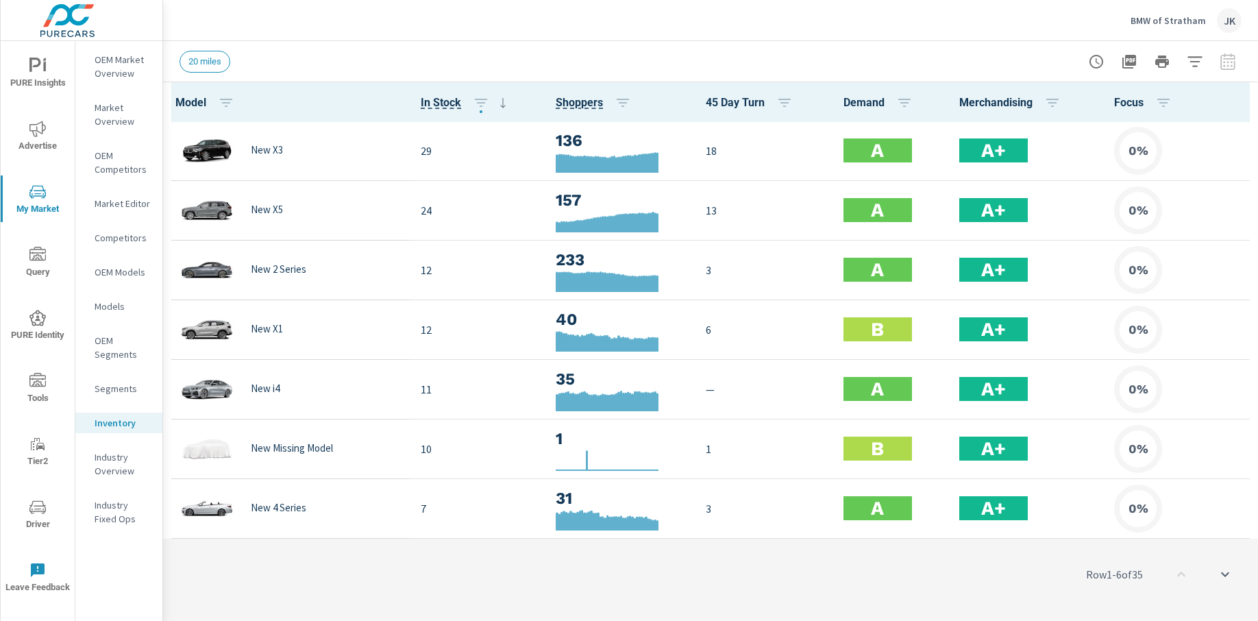
click at [1211, 101] on span "Focus" at bounding box center [1167, 103] width 107 height 16
click at [1231, 100] on icon "button" at bounding box center [1239, 102] width 16 height 16
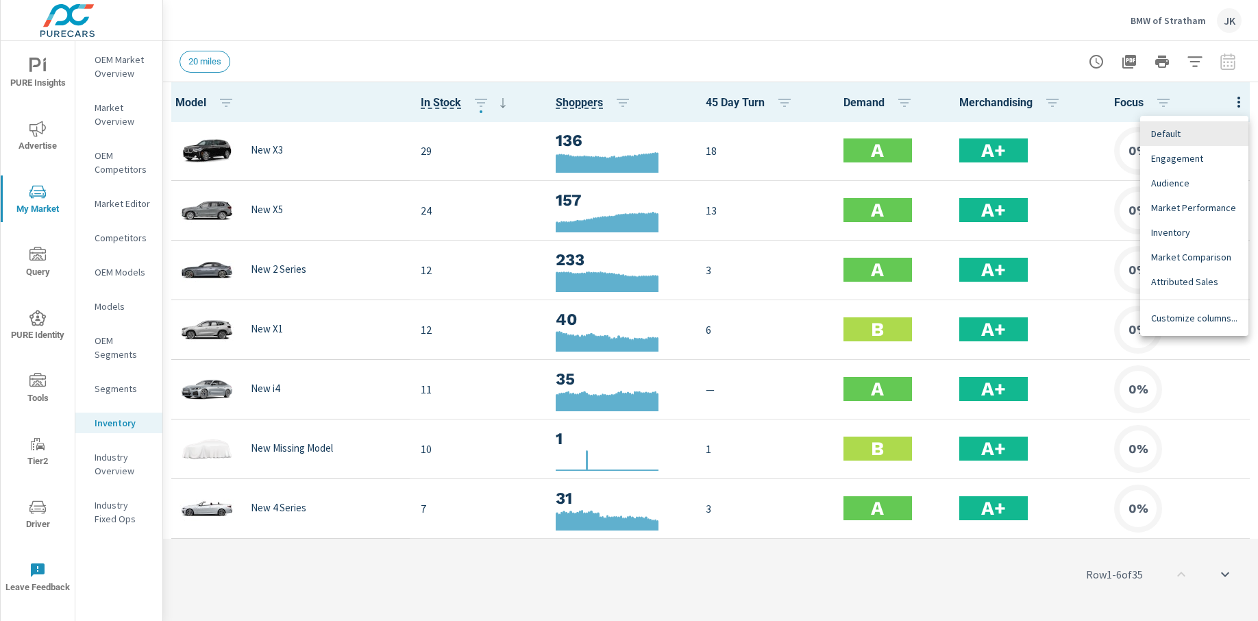
click at [1184, 321] on span "Customize columns..." at bounding box center [1194, 318] width 86 height 14
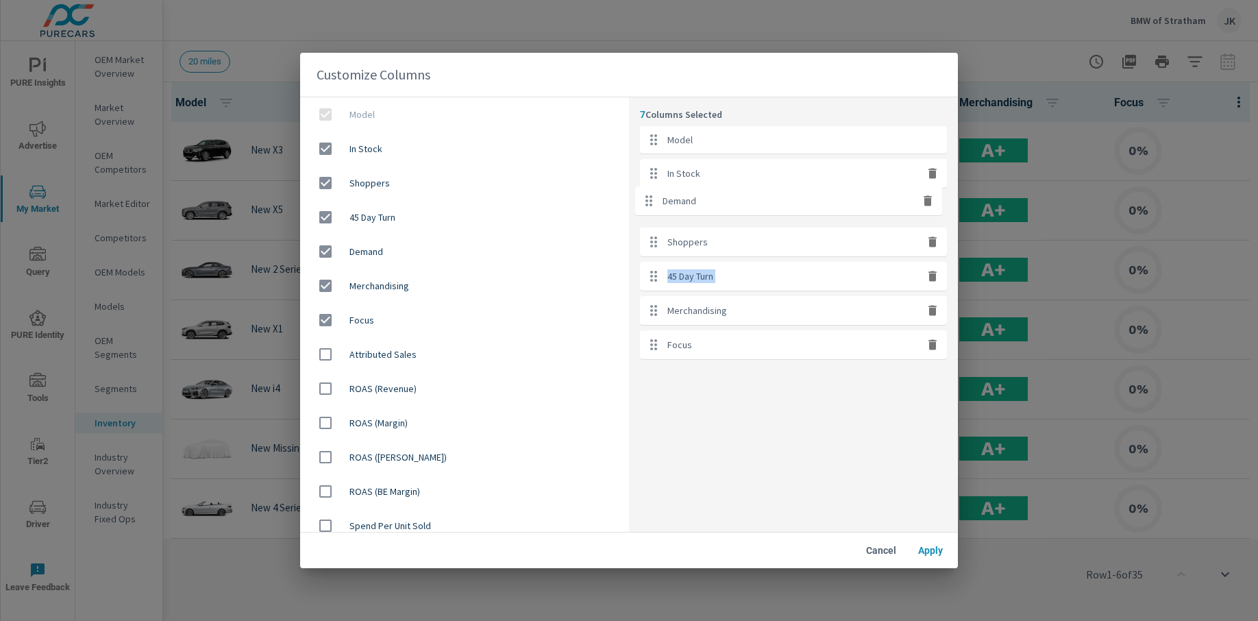
drag, startPoint x: 753, startPoint y: 281, endPoint x: 749, endPoint y: 203, distance: 78.2
click at [749, 203] on ul "Model In Stock Shoppers 45 Day Turn Demand Merchandising Focus" at bounding box center [793, 242] width 307 height 233
drag, startPoint x: 744, startPoint y: 279, endPoint x: 744, endPoint y: 228, distance: 50.7
click at [744, 228] on ul "Model In Stock Demand Shoppers 45 Day Turn Merchandising Focus" at bounding box center [793, 242] width 307 height 233
click at [928, 272] on icon "button" at bounding box center [933, 276] width 14 height 14
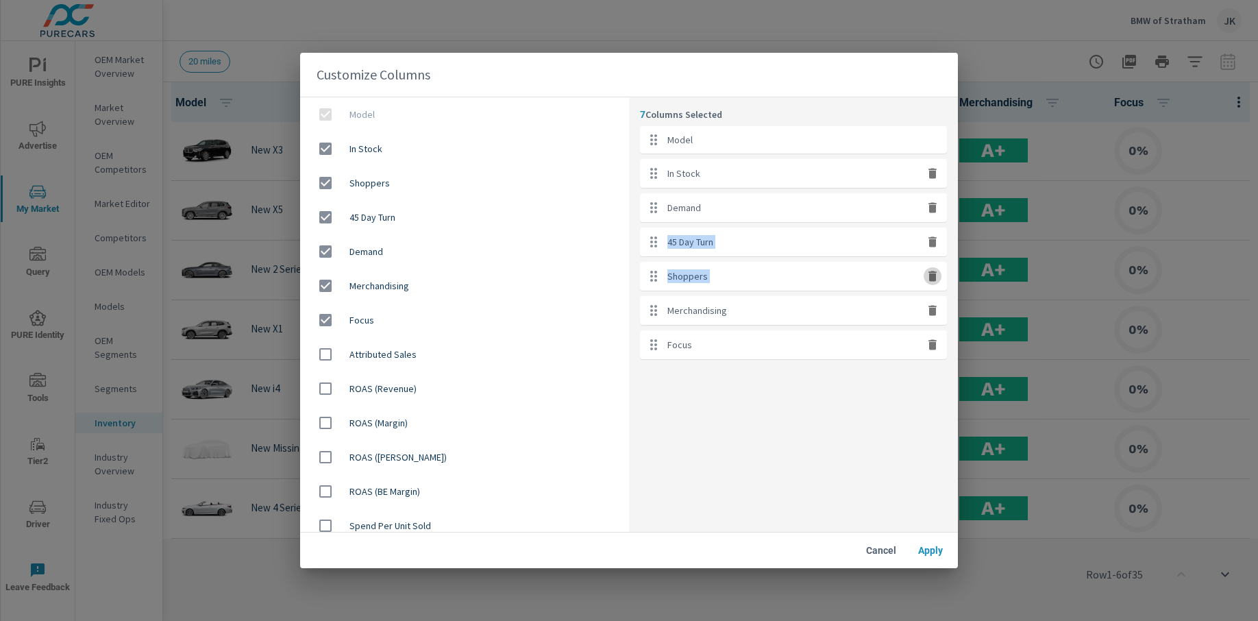
checkbox input "false"
click at [929, 305] on icon "button" at bounding box center [933, 310] width 8 height 10
checkbox input "false"
click at [940, 271] on button "button" at bounding box center [933, 276] width 18 height 18
checkbox input "false"
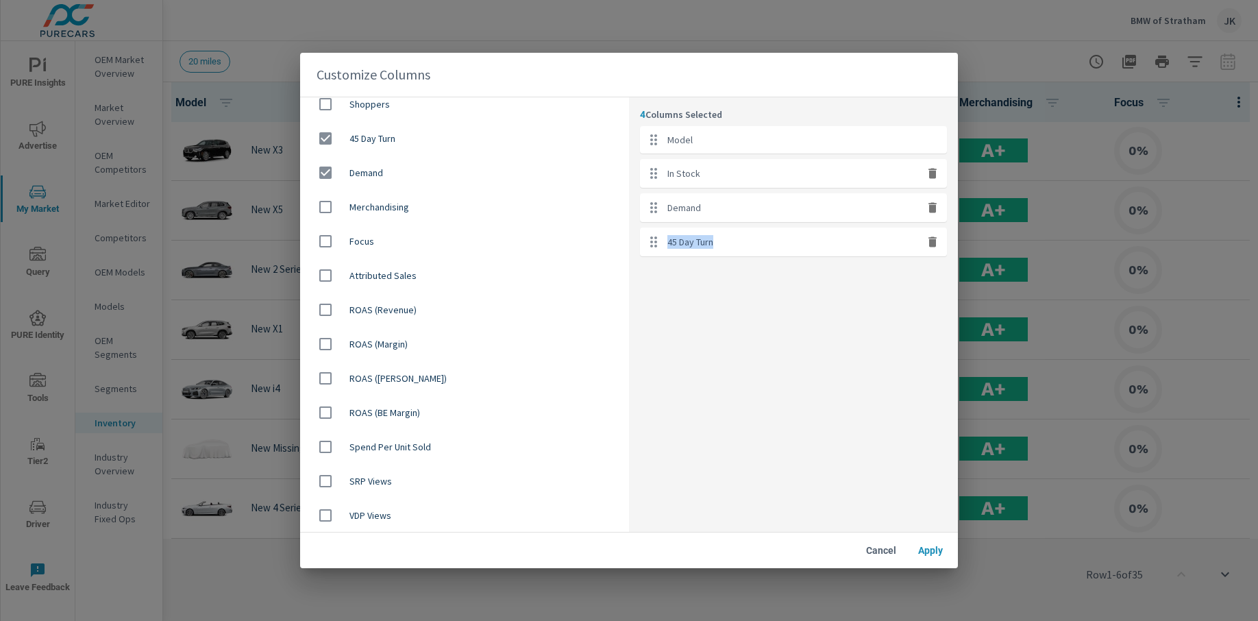
scroll to position [275, 0]
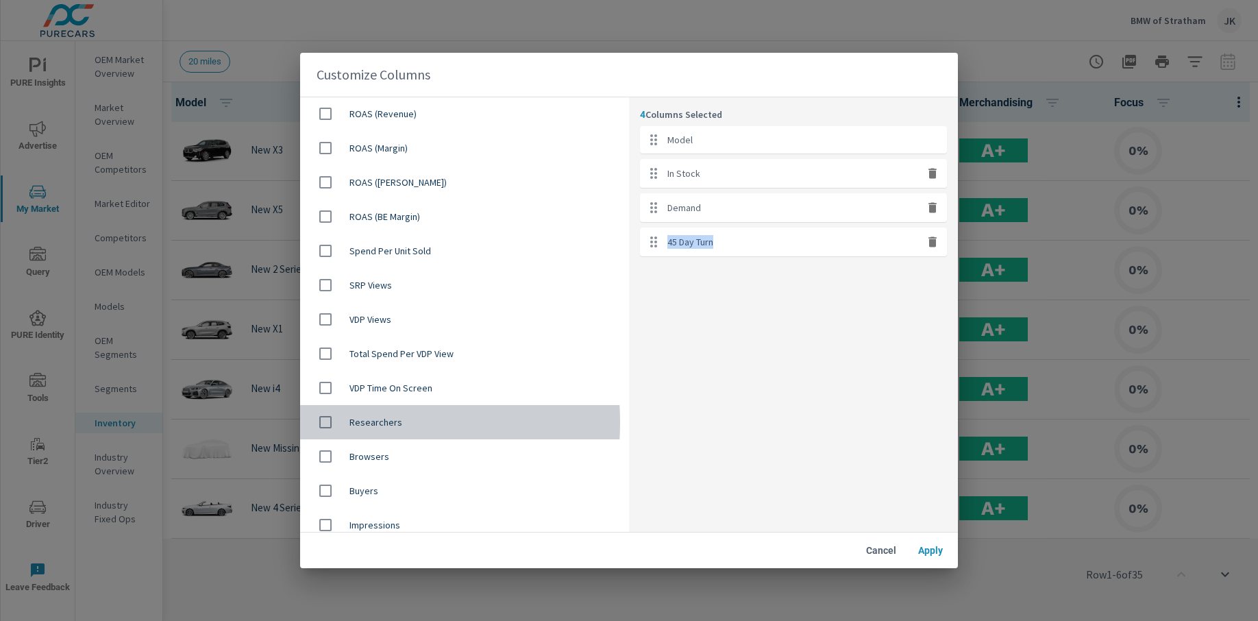
click at [322, 422] on input "checkbox" at bounding box center [325, 422] width 29 height 29
checkbox input "true"
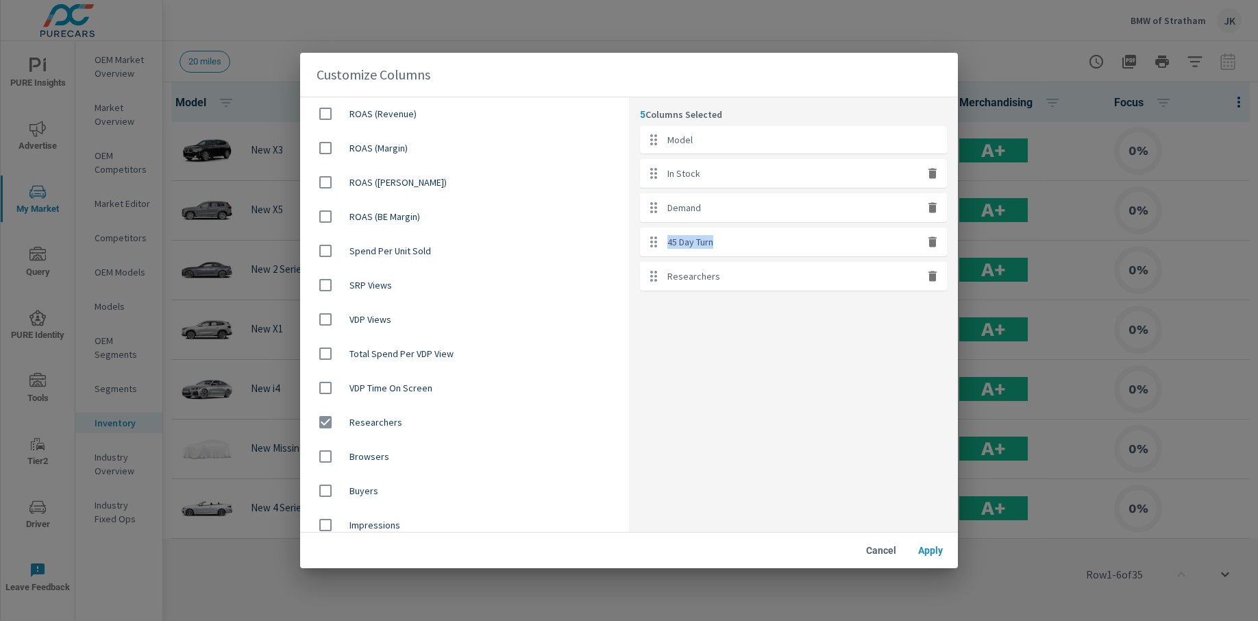
click at [328, 452] on input "checkbox" at bounding box center [325, 456] width 29 height 29
checkbox input "true"
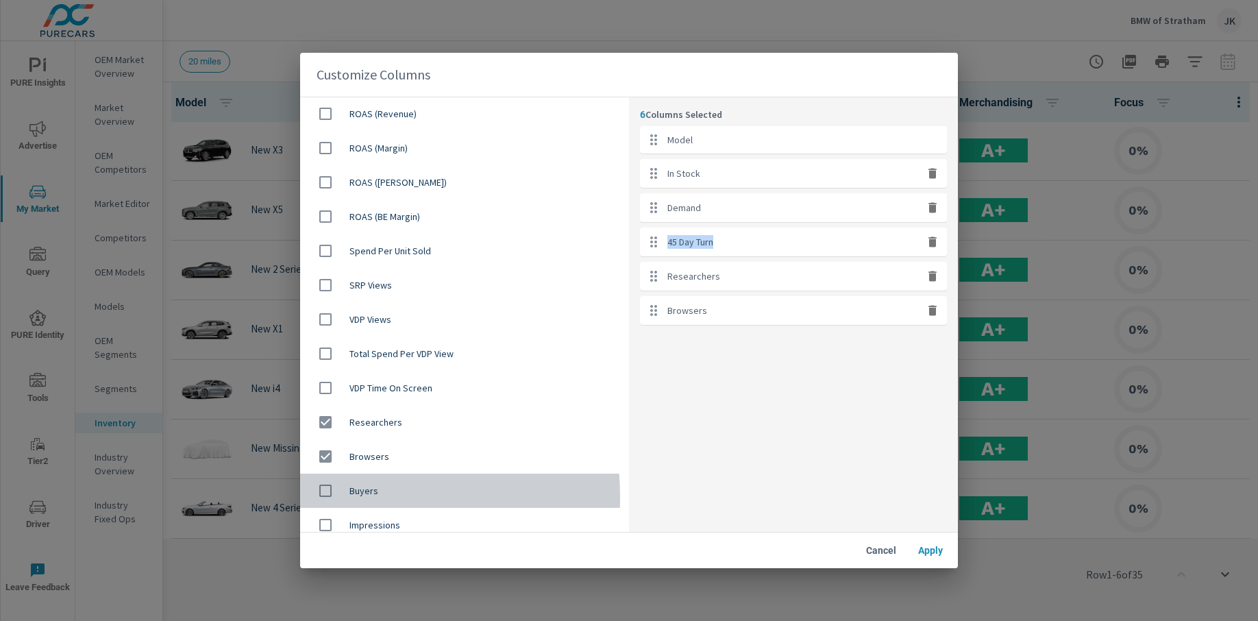
click at [322, 497] on input "checkbox" at bounding box center [325, 490] width 29 height 29
checkbox input "true"
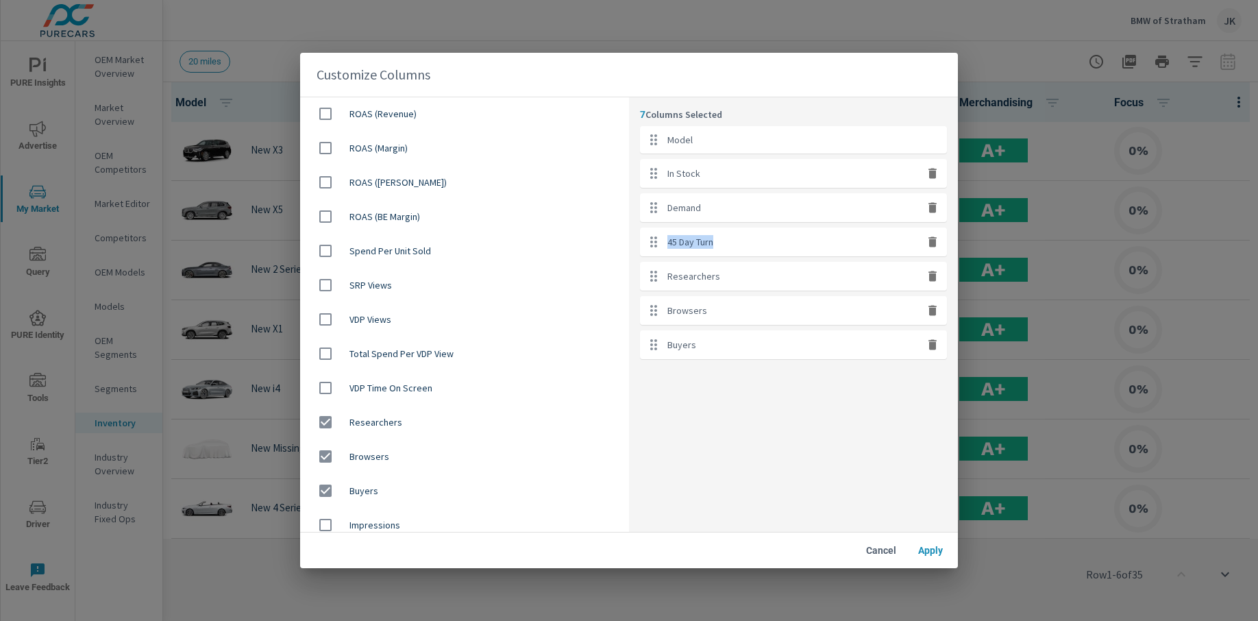
click at [927, 551] on span "Apply" at bounding box center [930, 550] width 33 height 12
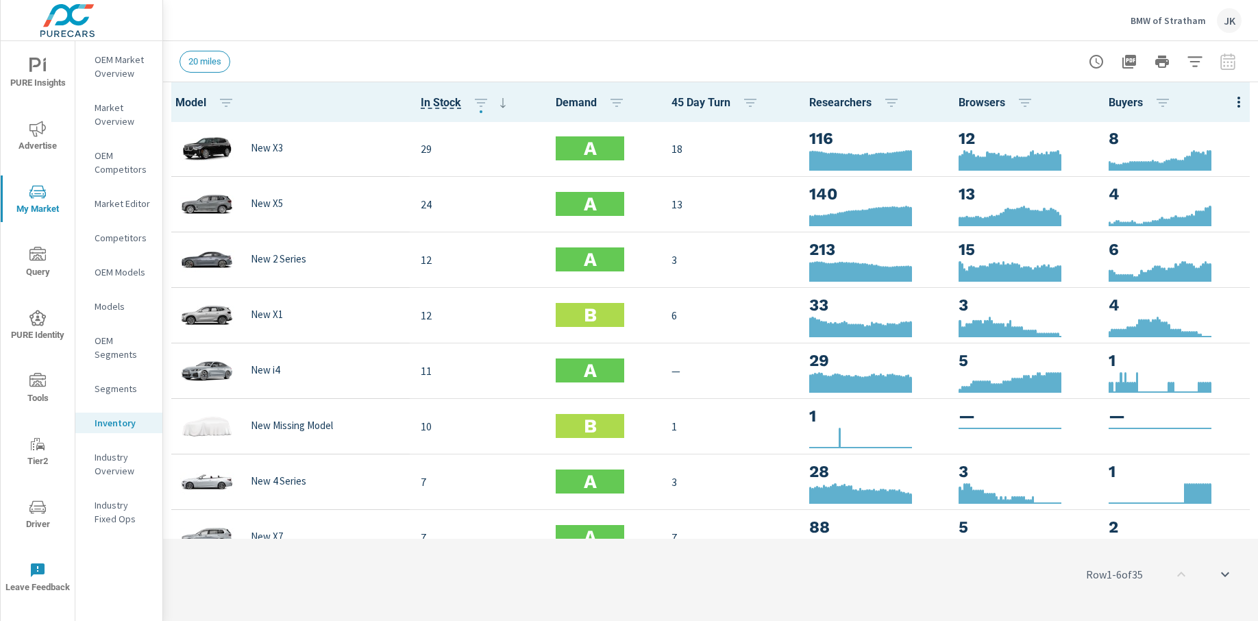
click at [918, 594] on div "Row 1 - 6 of 35" at bounding box center [710, 574] width 1095 height 82
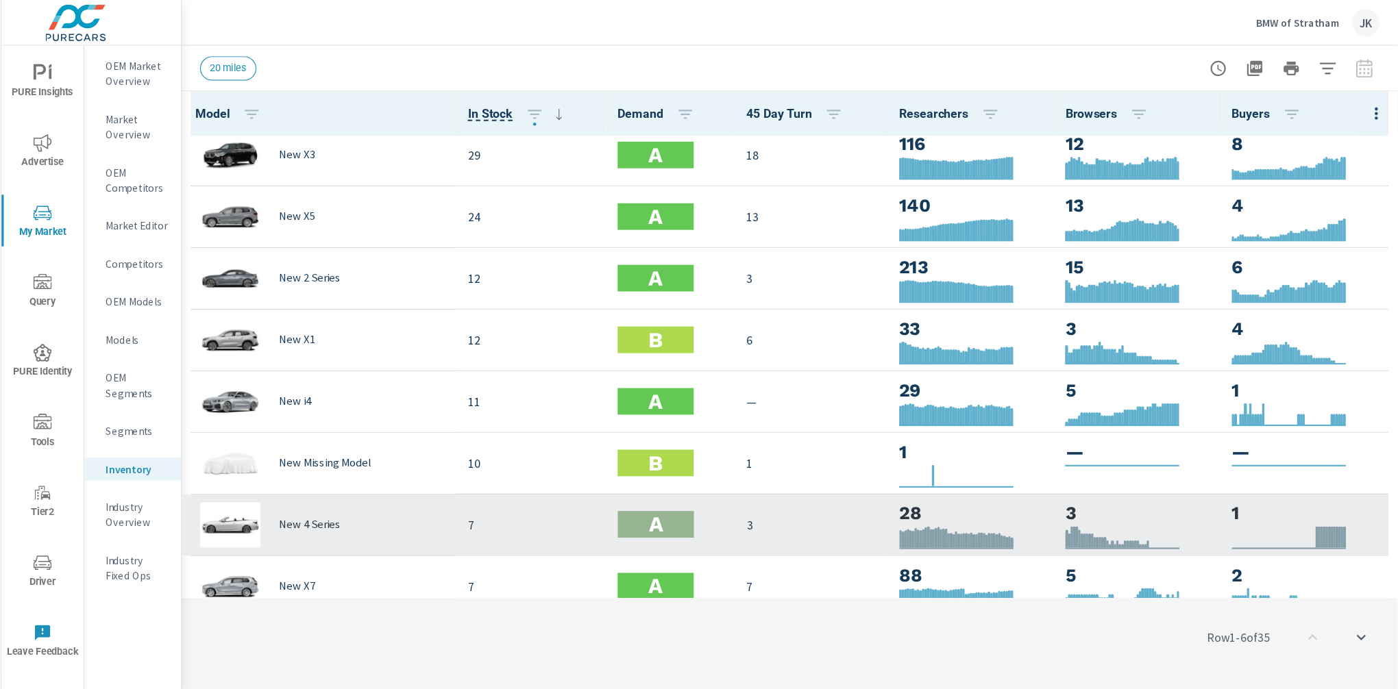
scroll to position [19, 0]
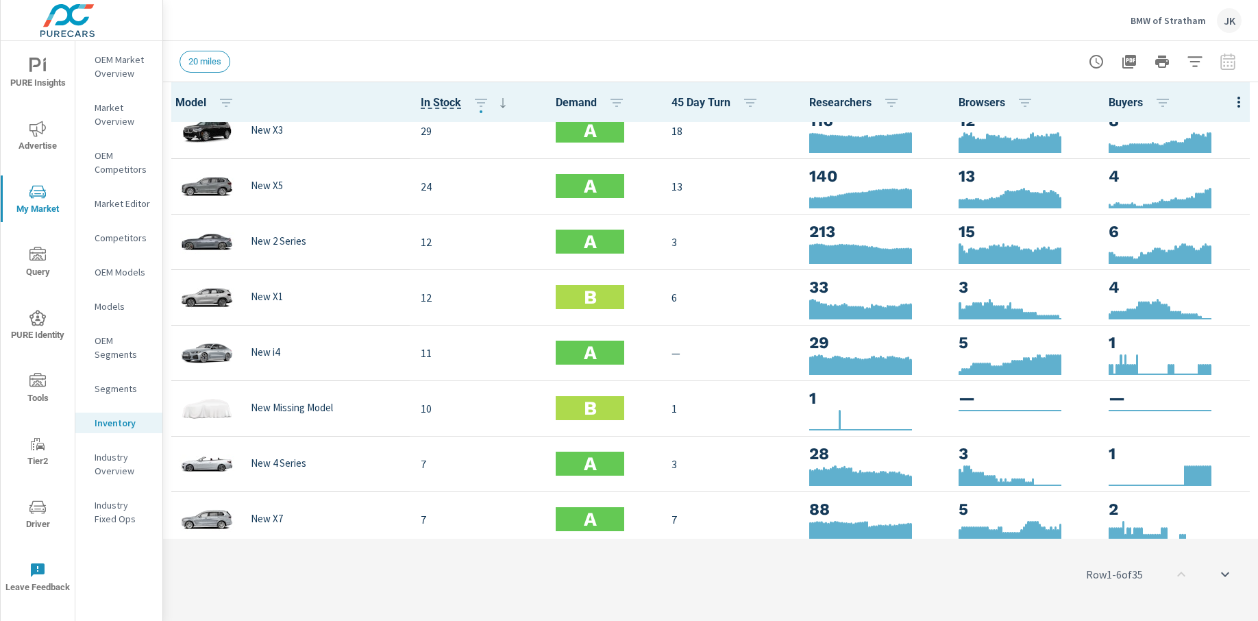
click at [1013, 602] on div "Row 1 - 6 of 35" at bounding box center [710, 574] width 1095 height 82
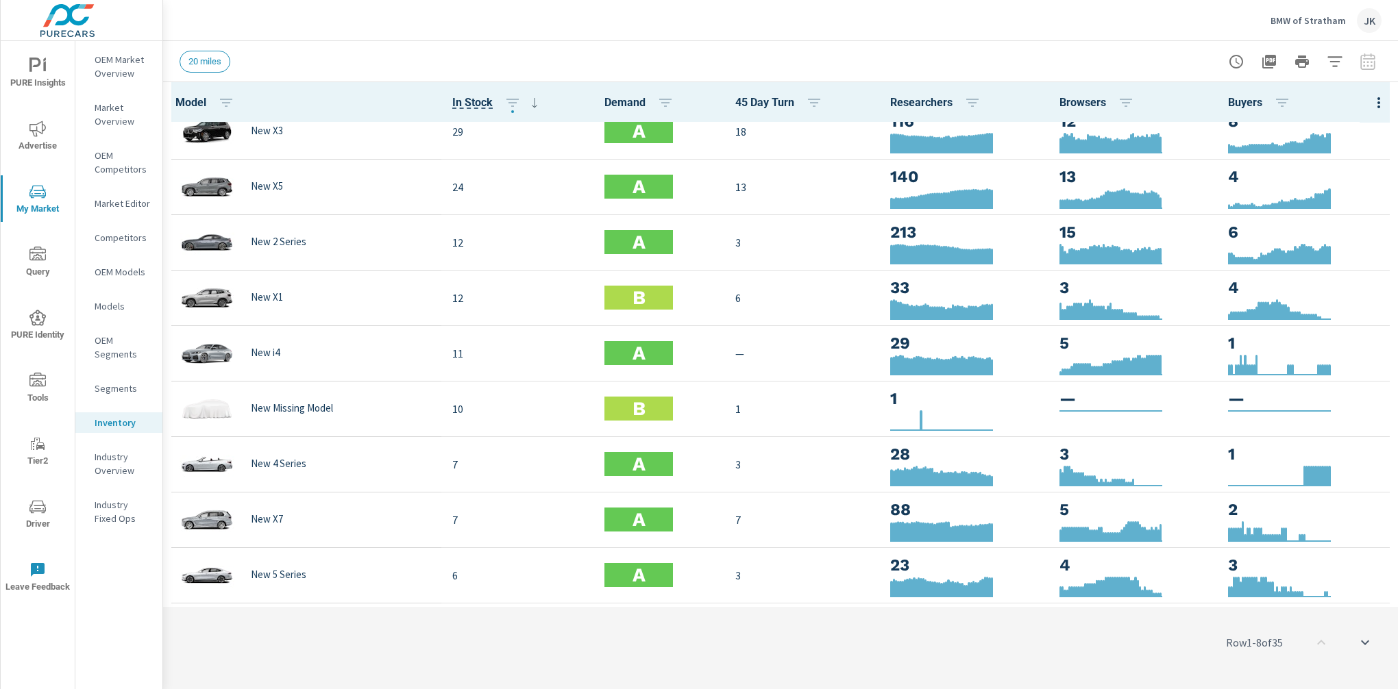
click at [1007, 620] on div "Row 1 - 8 of 35" at bounding box center [780, 643] width 1235 height 82
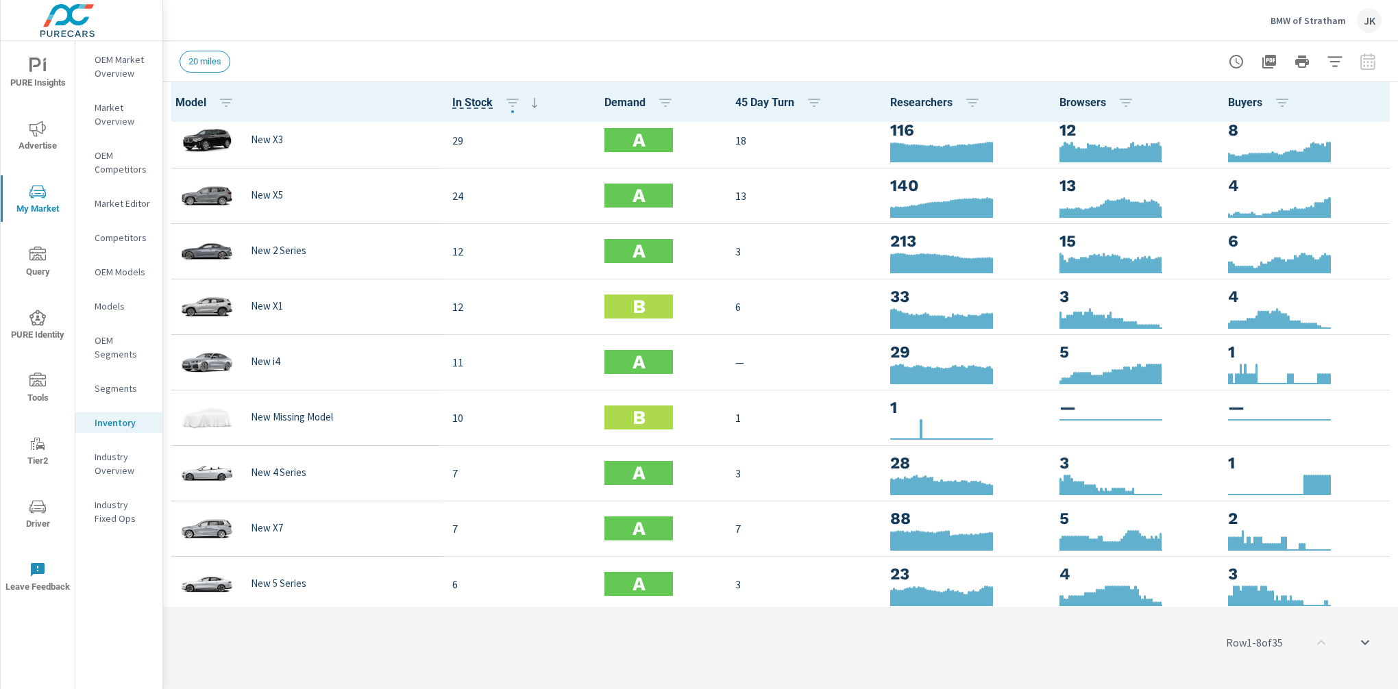
scroll to position [0, 0]
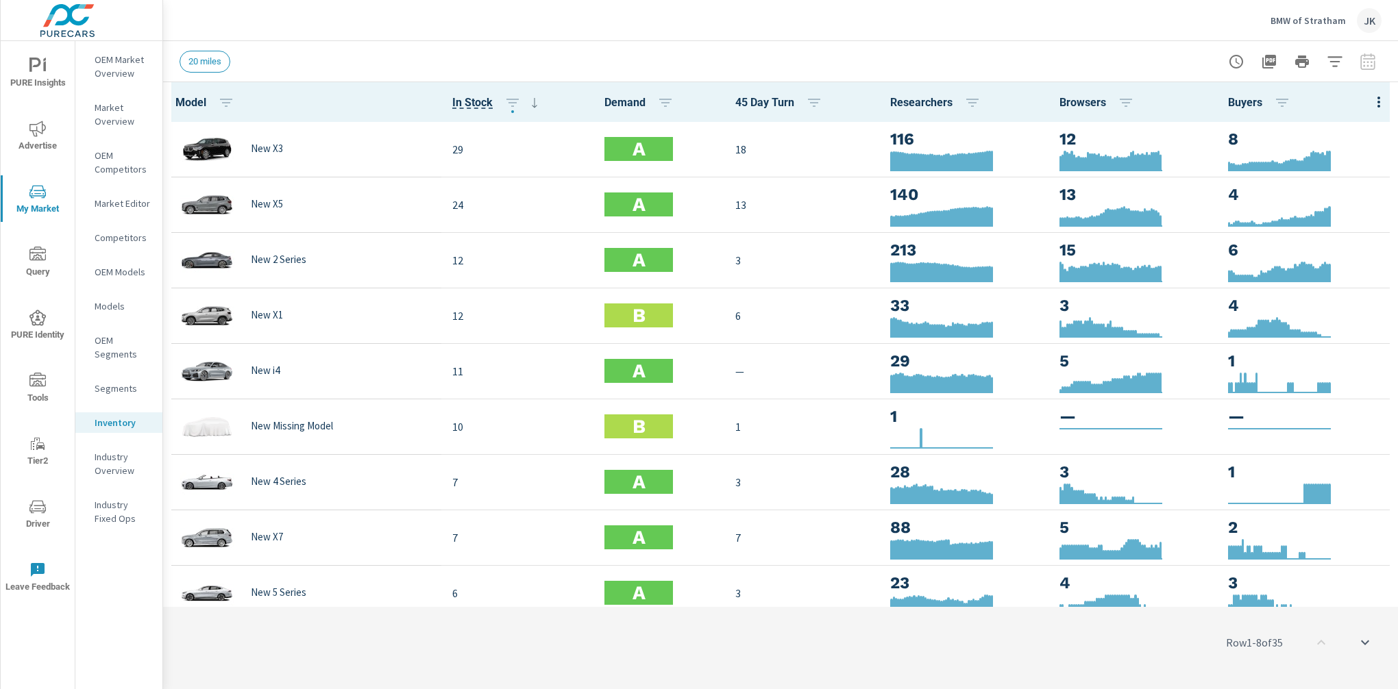
click at [45, 80] on span "PURE Insights" at bounding box center [38, 75] width 66 height 34
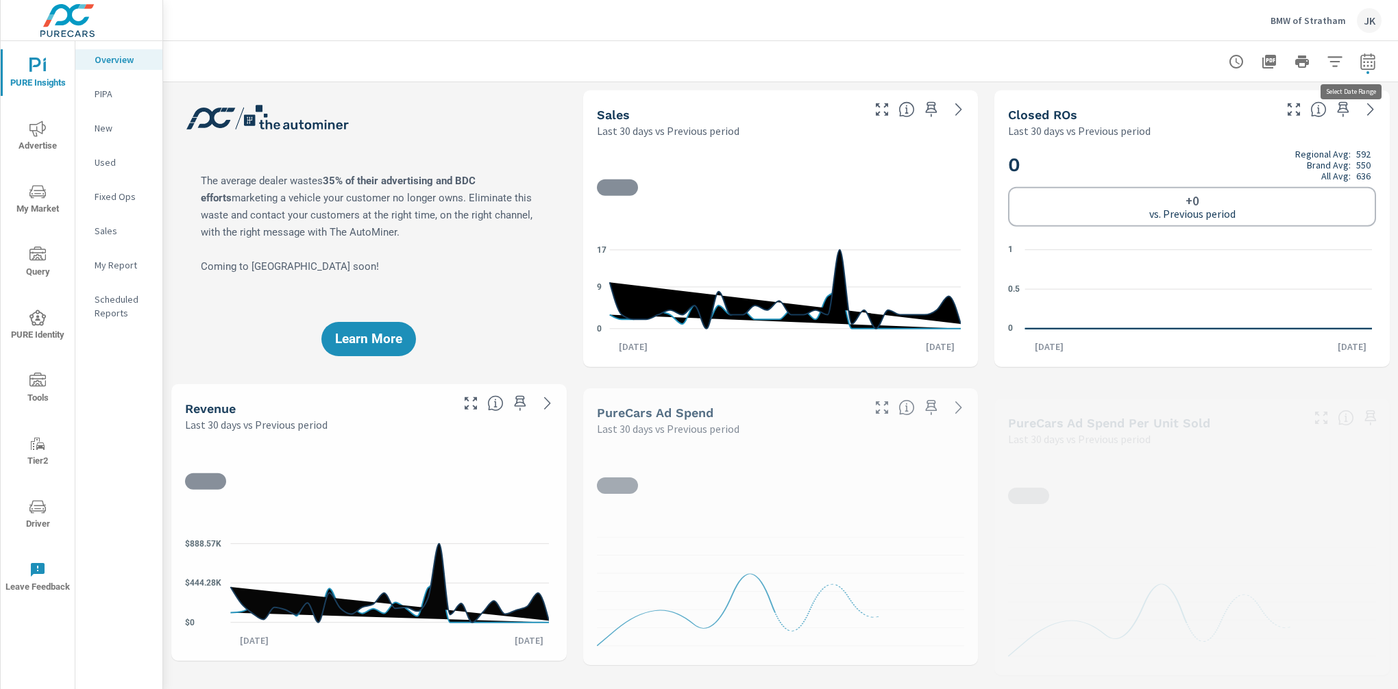
click at [1258, 58] on icon "button" at bounding box center [1367, 61] width 14 height 16
select select "Last 30 days"
select select "Previous period"
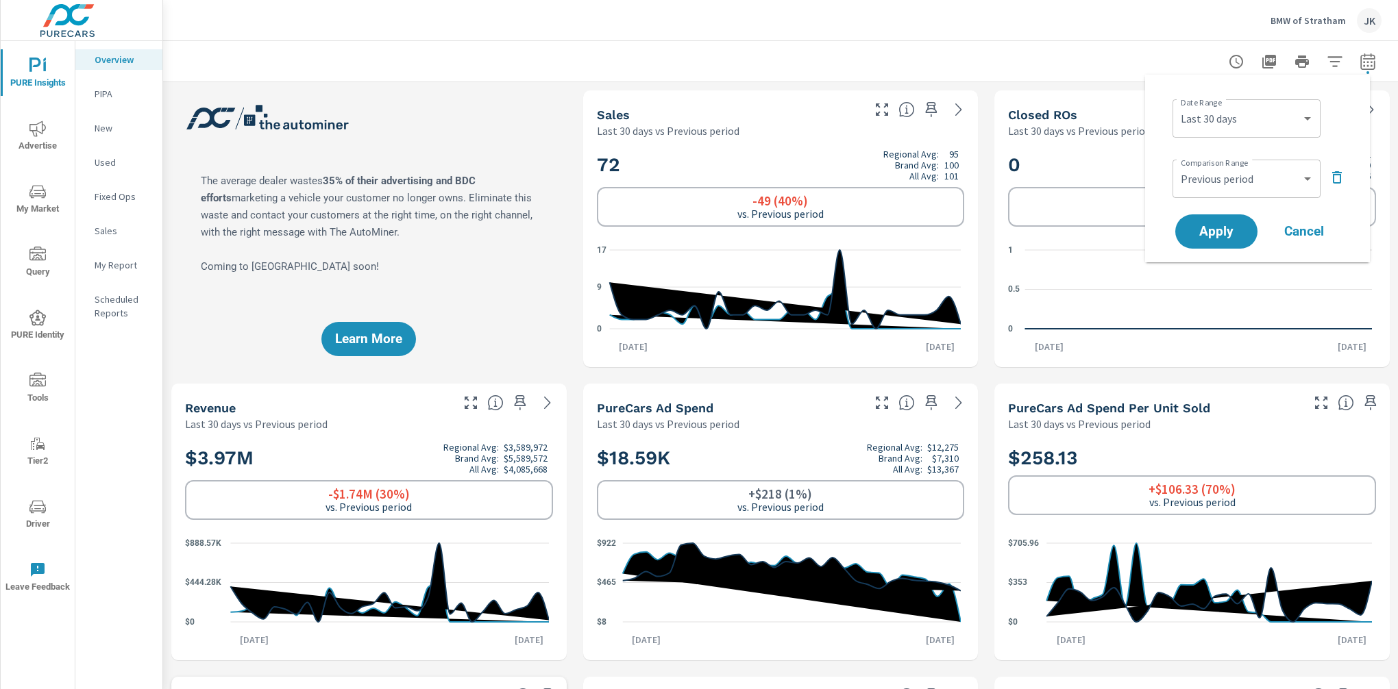
click at [979, 7] on div "BMW of Stratham JK" at bounding box center [781, 20] width 1202 height 40
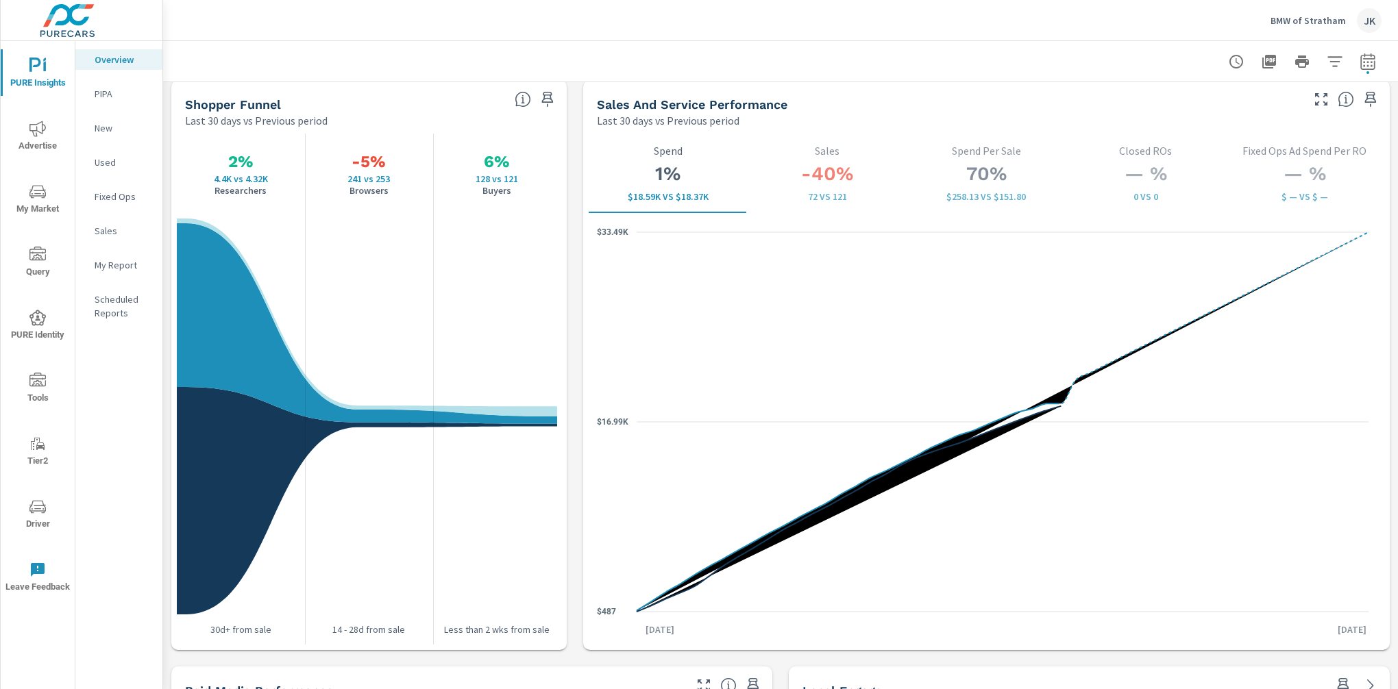
scroll to position [1750, 0]
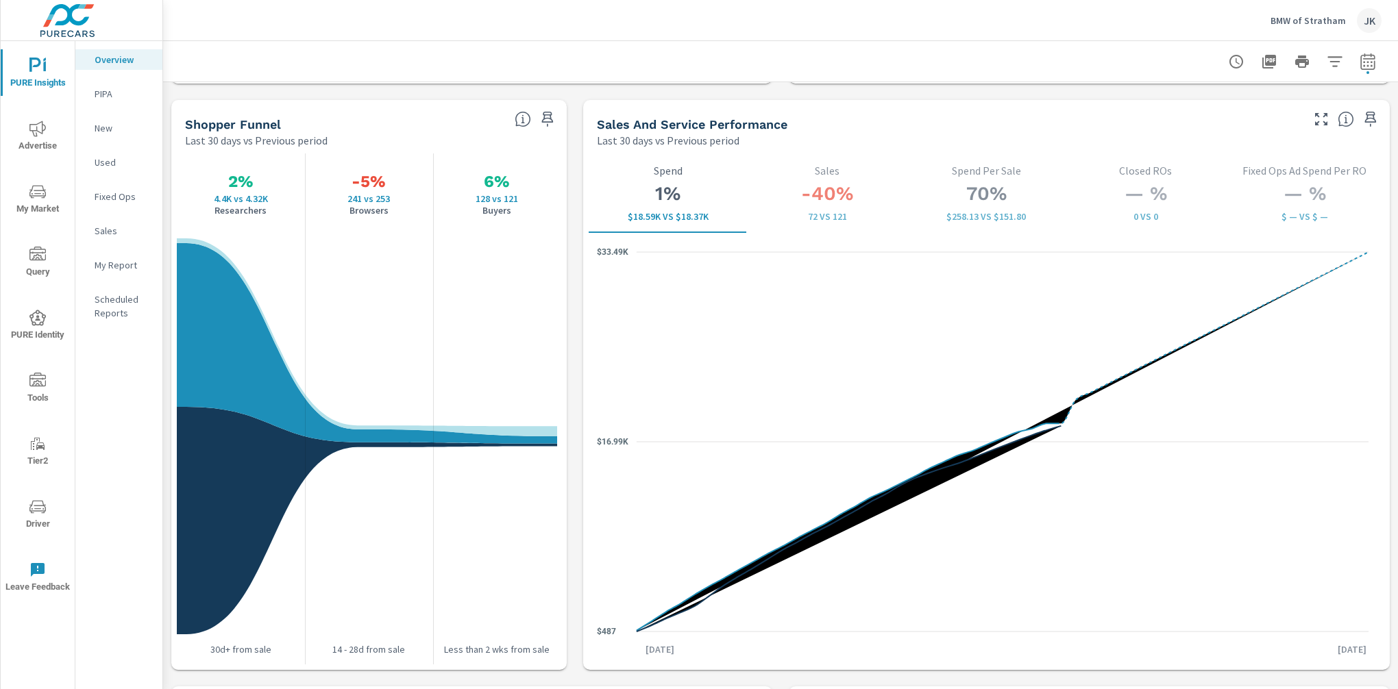
click at [163, 399] on div "PURE Insights Advertise My Market Query PURE Identity Tools Tier2 Driver Leave …" at bounding box center [699, 344] width 1398 height 689
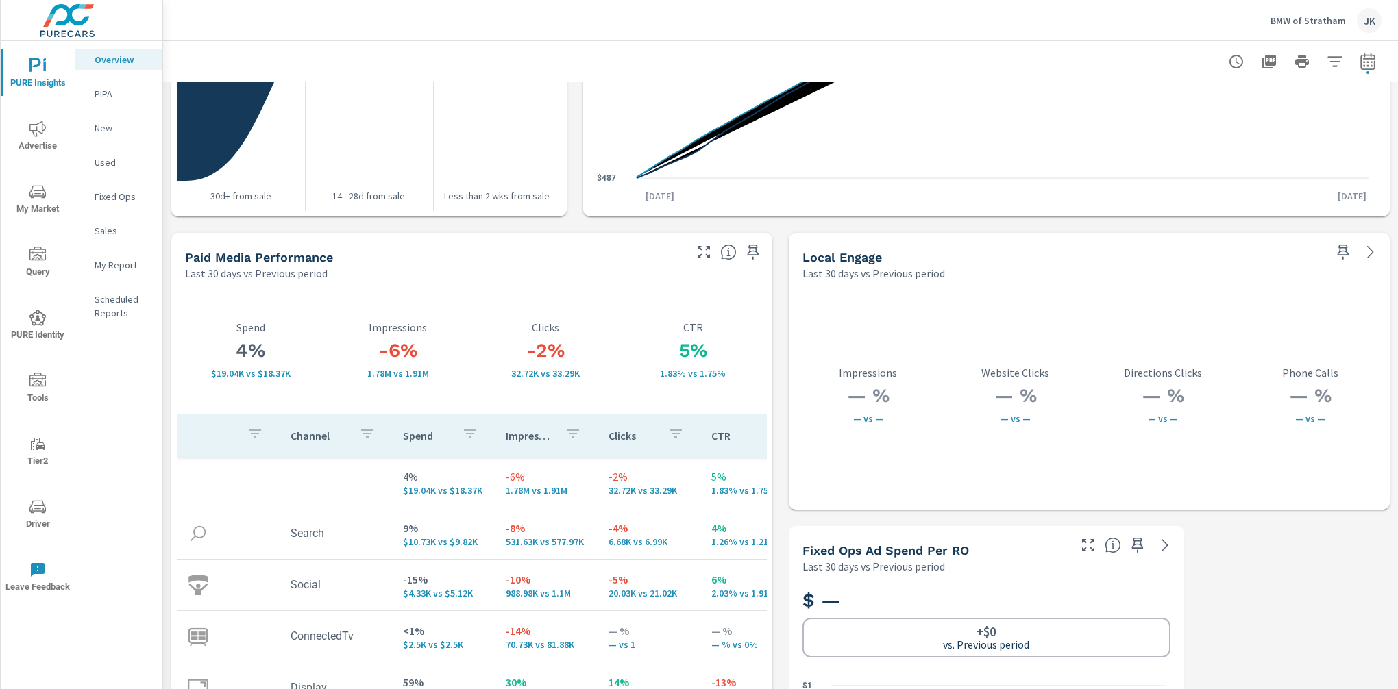
scroll to position [2283, 0]
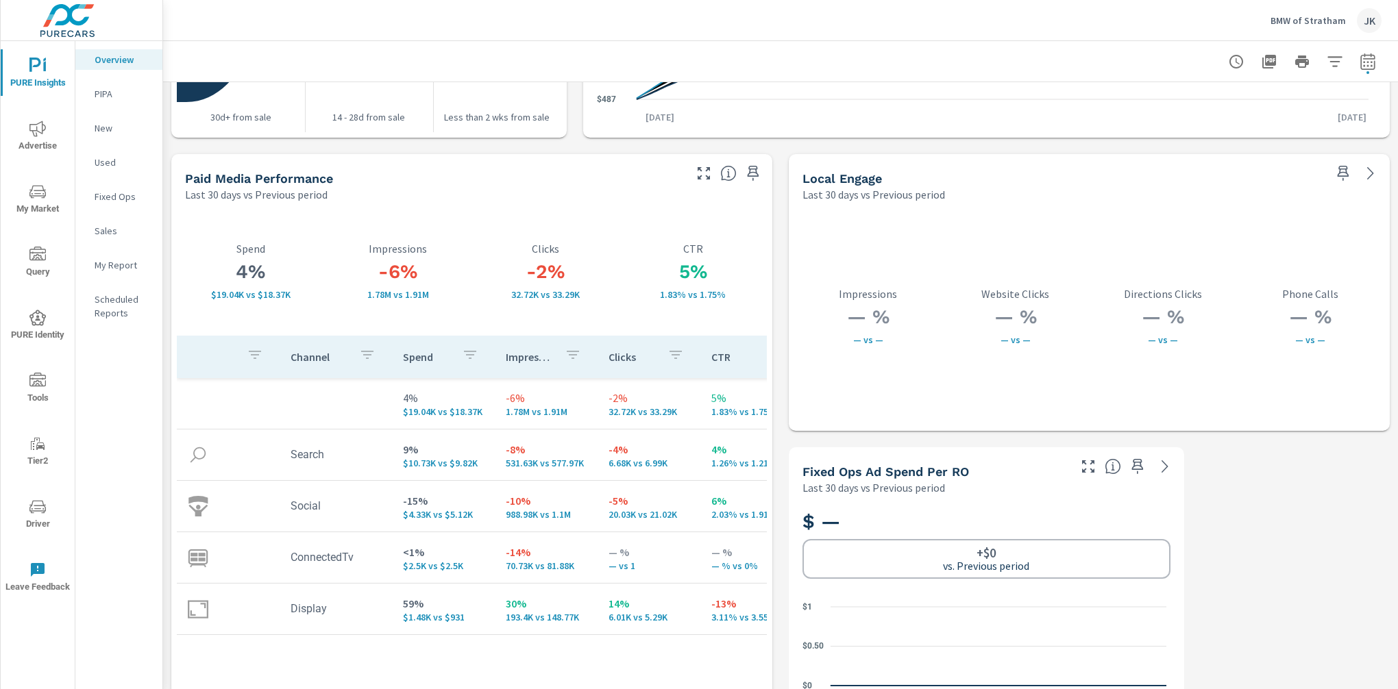
click at [708, 174] on div at bounding box center [729, 169] width 85 height 30
click at [705, 171] on icon "button" at bounding box center [704, 173] width 16 height 16
